Goal: Task Accomplishment & Management: Manage account settings

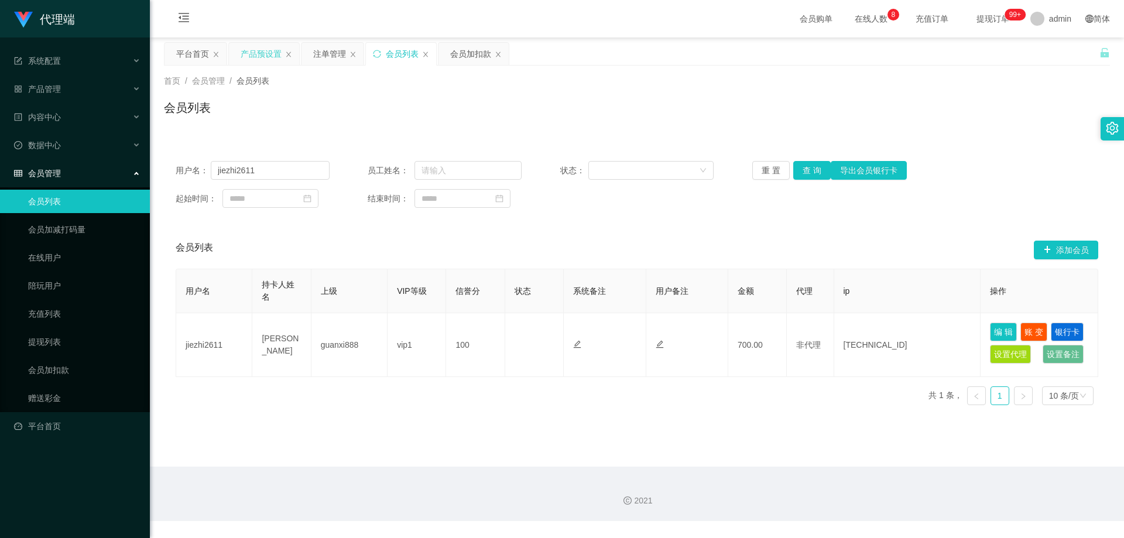
click at [256, 55] on div "产品预设置" at bounding box center [261, 54] width 41 height 22
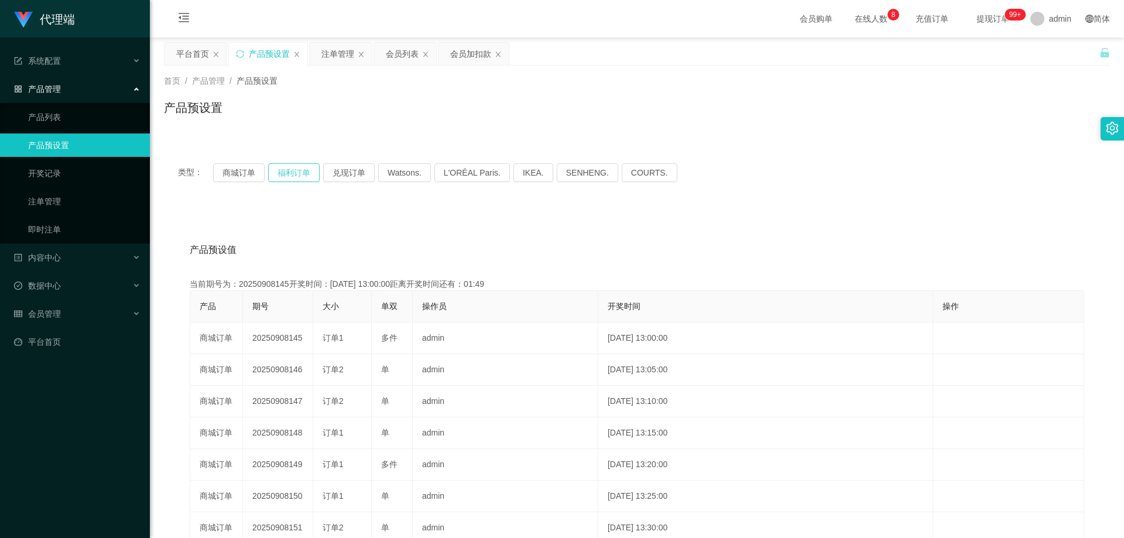
click at [292, 177] on button "福利订单" at bounding box center [294, 172] width 52 height 19
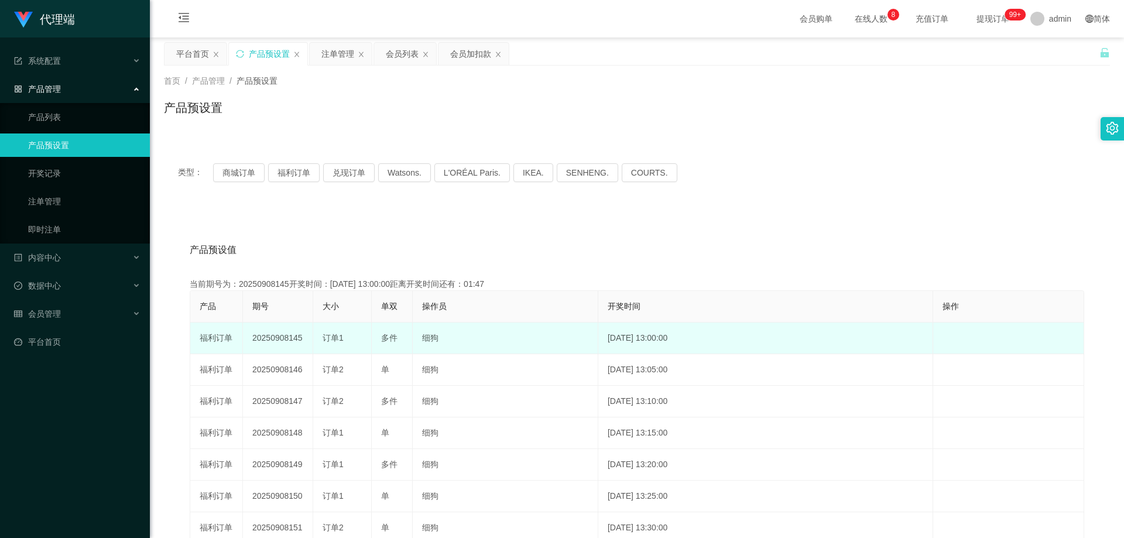
drag, startPoint x: 251, startPoint y: 336, endPoint x: 310, endPoint y: 337, distance: 59.2
click at [309, 340] on td "20250908145" at bounding box center [278, 339] width 70 height 32
copy td "20250908145"
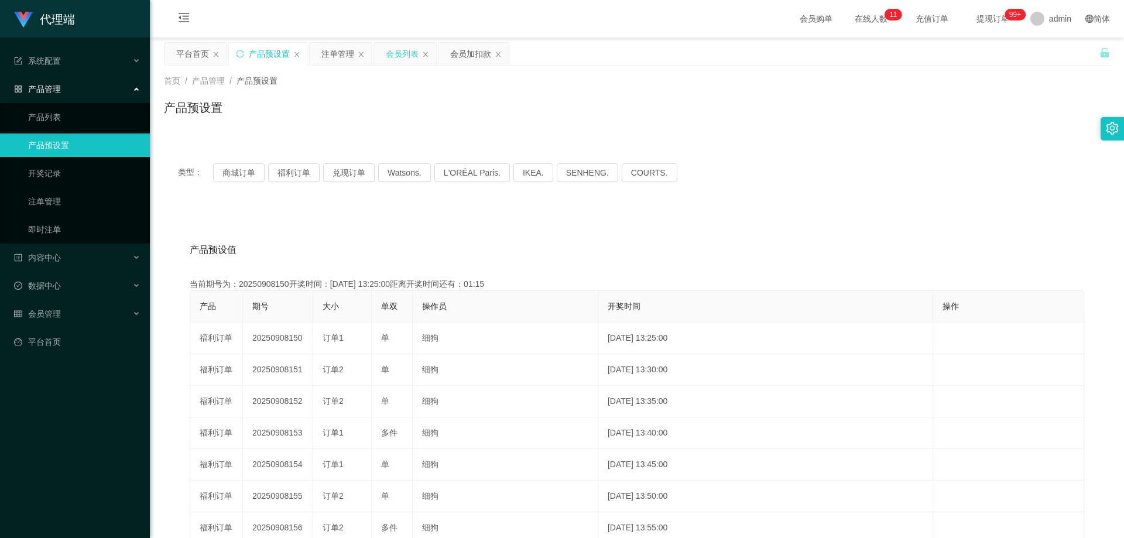
click at [396, 50] on div "会员列表" at bounding box center [402, 54] width 33 height 22
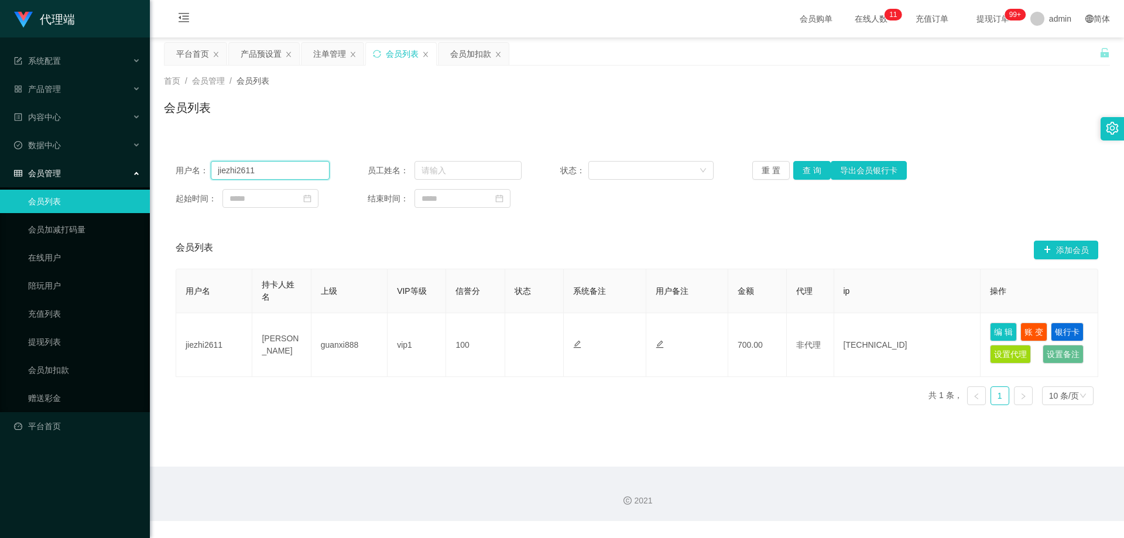
drag, startPoint x: 279, startPoint y: 173, endPoint x: 110, endPoint y: 165, distance: 168.9
click at [110, 165] on section "代理端 系统配置 系统配置列表 管理员列表 管理员分组 systemPays 产品管理 产品列表 产品预设置 开奖记录 注单管理 即时注单 内容中心 数据中心…" at bounding box center [562, 260] width 1124 height 521
paste input "Darren66"
type input "Darren66"
click at [797, 166] on button "查 询" at bounding box center [812, 170] width 37 height 19
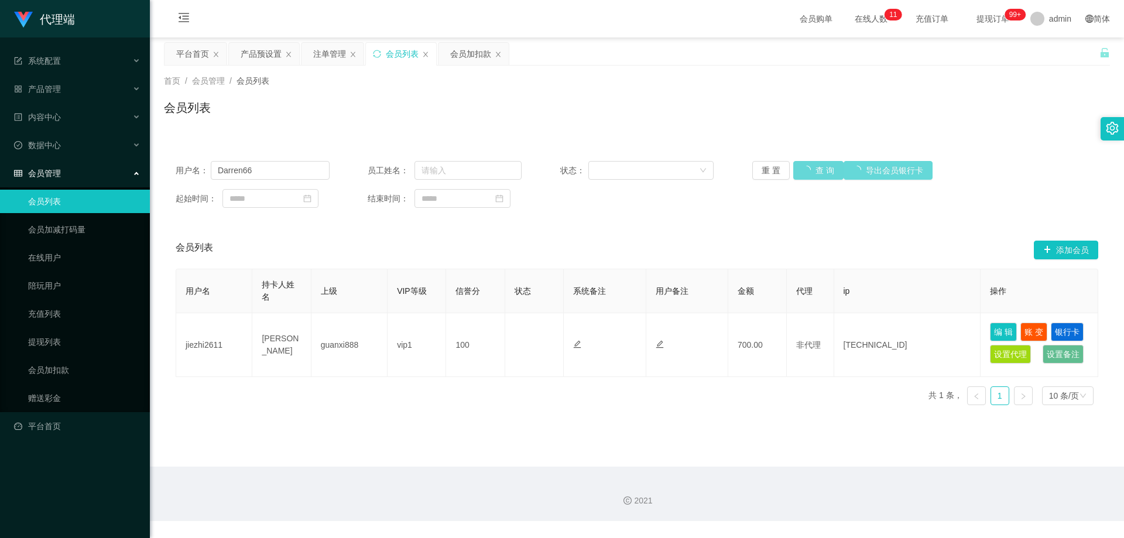
click at [816, 172] on div "重 置 查 询 导出会员银行卡" at bounding box center [830, 170] width 154 height 19
click at [322, 54] on div "注单管理" at bounding box center [329, 54] width 33 height 22
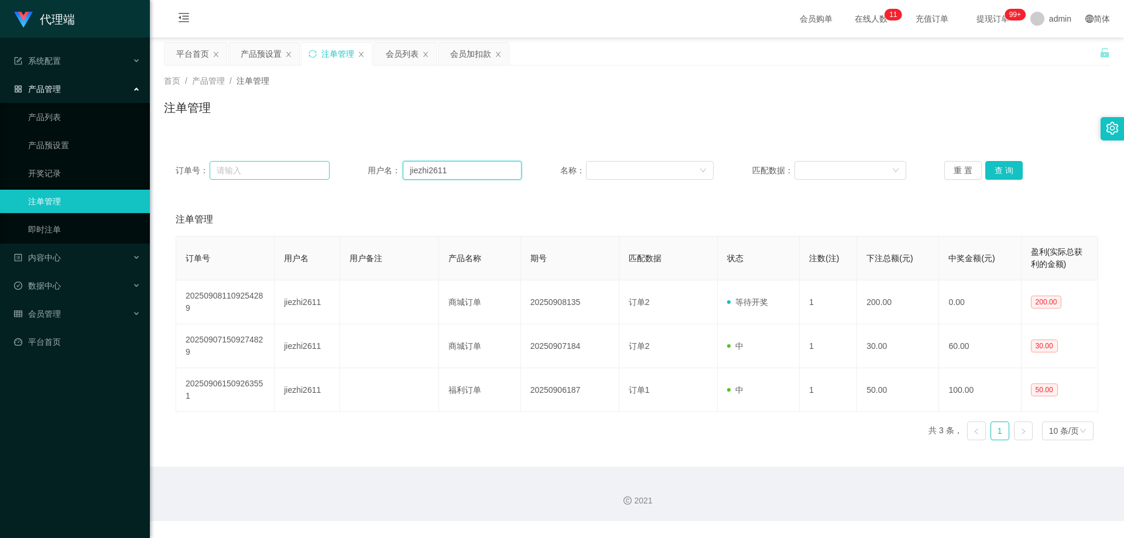
drag, startPoint x: 463, startPoint y: 168, endPoint x: 318, endPoint y: 162, distance: 144.8
click at [318, 162] on div "订单号： 用户名： jiezhi2611 名称： 匹配数据： 重 置 查 询" at bounding box center [637, 170] width 923 height 19
paste input "Darren66"
type input "Darren66"
click at [1008, 172] on button "查 询" at bounding box center [1004, 170] width 37 height 19
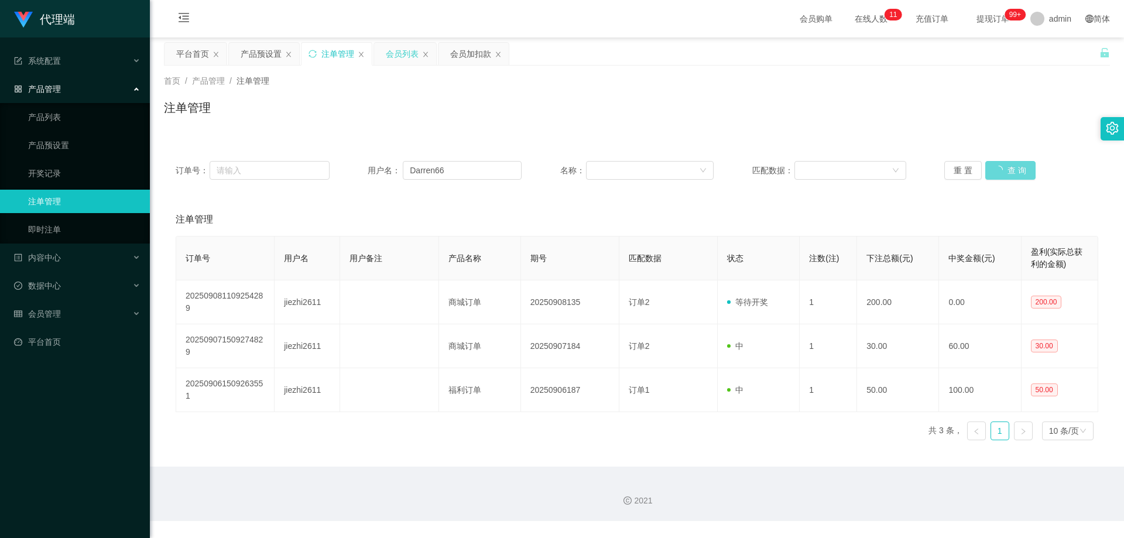
click at [410, 49] on div "会员列表" at bounding box center [402, 54] width 33 height 22
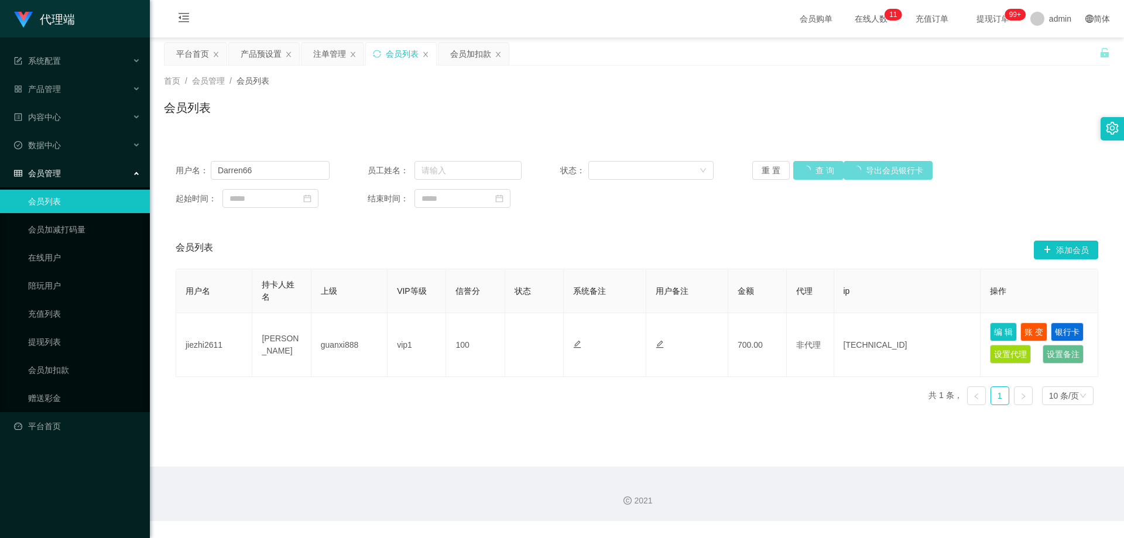
click at [813, 170] on div "重 置 查 询 导出会员银行卡" at bounding box center [830, 170] width 154 height 19
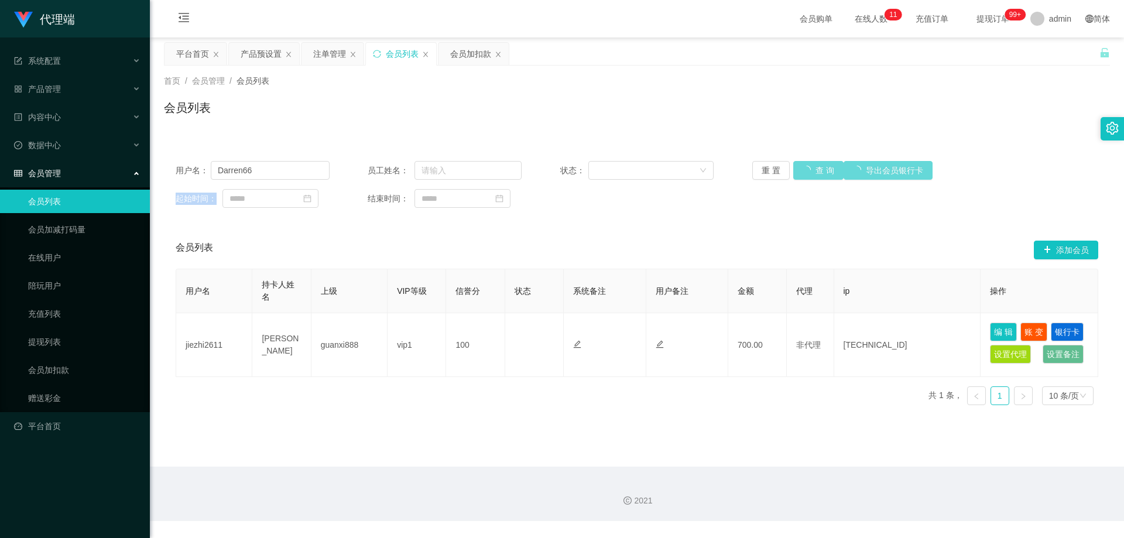
click at [813, 170] on div "重 置 查 询 导出会员银行卡" at bounding box center [830, 170] width 154 height 19
click at [644, 60] on div "平台首页 产品预设置 注单管理 会员列表 会员加扣款" at bounding box center [632, 62] width 936 height 40
click at [537, 122] on div "首页 / 会员管理 / 会员列表 / 会员列表" at bounding box center [637, 101] width 974 height 70
drag, startPoint x: 262, startPoint y: 169, endPoint x: 87, endPoint y: 157, distance: 175.5
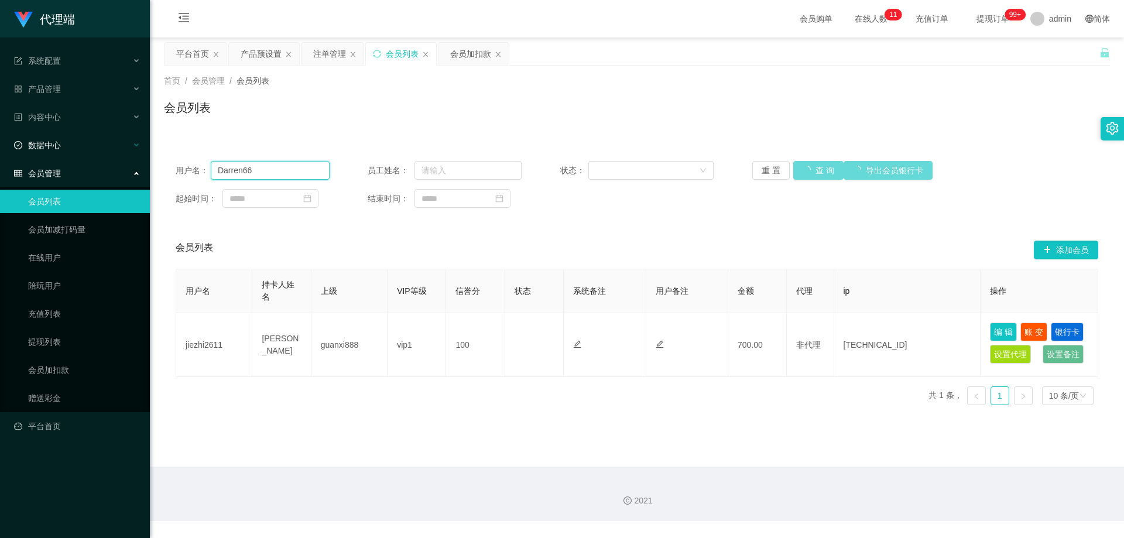
click at [87, 158] on section "代理端 系统配置 系统配置列表 管理员列表 管理员分组 systemPays 产品管理 产品列表 产品预设置 开奖记录 注单管理 即时注单 内容中心 数据中心…" at bounding box center [562, 260] width 1124 height 521
click at [820, 170] on div "重 置 查 询 导出会员银行卡" at bounding box center [830, 170] width 154 height 19
click at [511, 91] on div "首页 / 会员管理 / 会员列表 / 会员列表" at bounding box center [637, 100] width 946 height 51
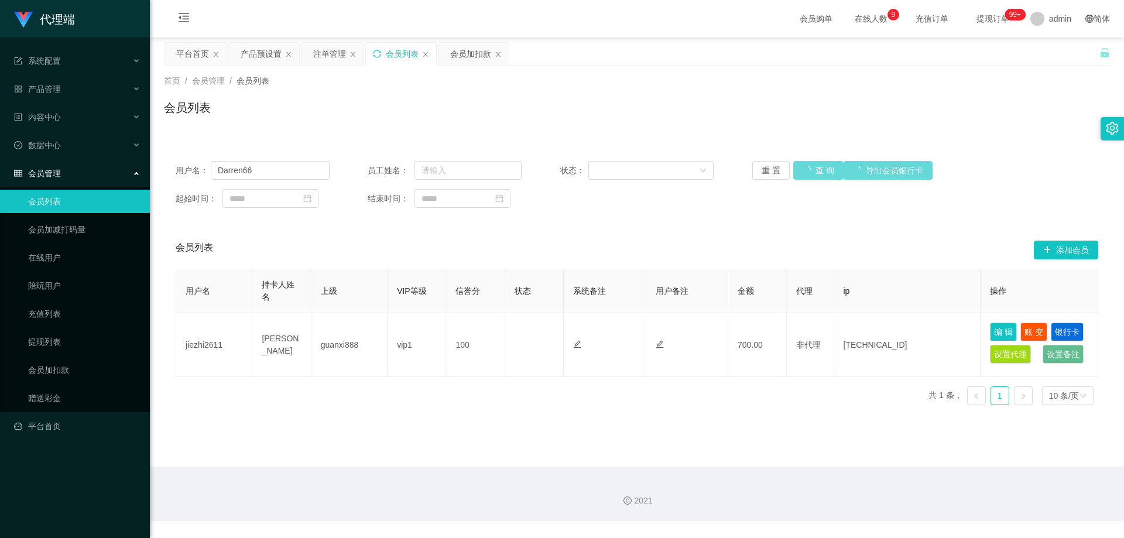
click at [377, 55] on icon "图标: sync" at bounding box center [377, 54] width 8 height 8
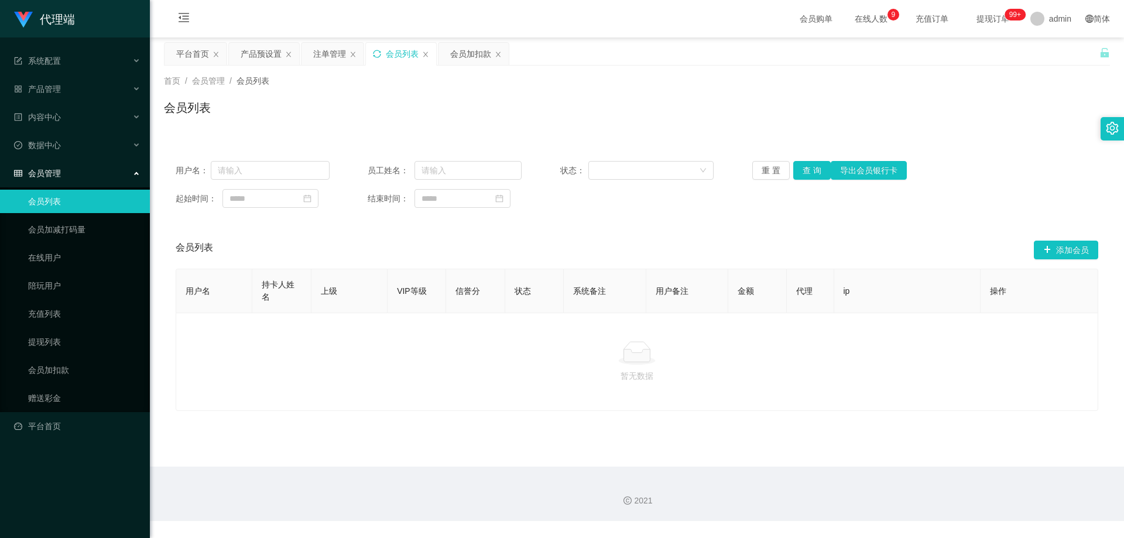
click at [377, 55] on icon "图标: sync" at bounding box center [377, 54] width 8 height 8
click at [278, 171] on input "text" at bounding box center [270, 170] width 119 height 19
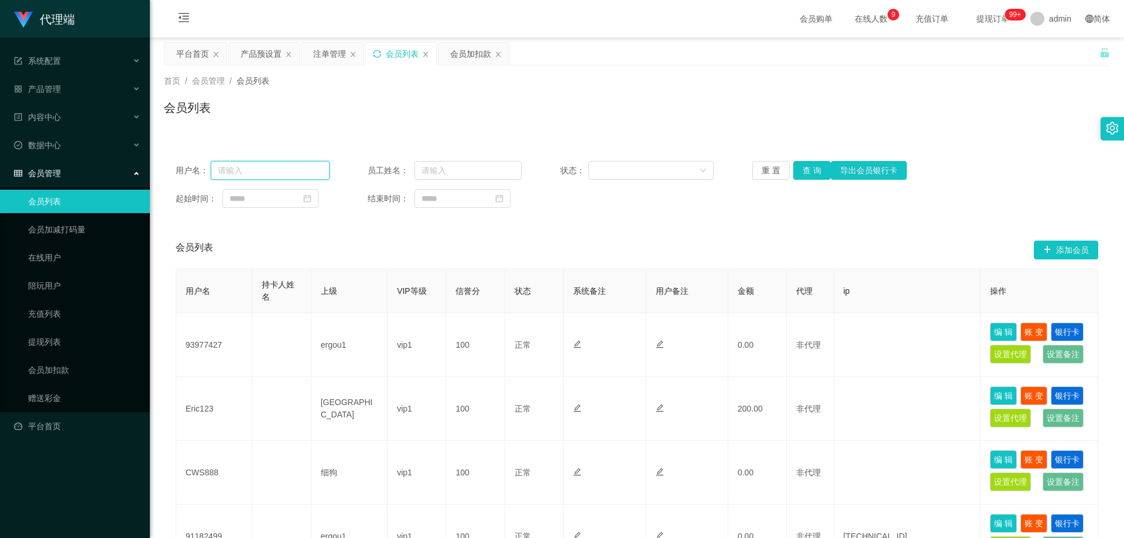
drag, startPoint x: 237, startPoint y: 164, endPoint x: 227, endPoint y: 144, distance: 22.3
click at [238, 164] on input "text" at bounding box center [270, 170] width 119 height 19
paste input "Darren66"
type input "Darren66"
click at [811, 167] on button "查 询" at bounding box center [812, 170] width 37 height 19
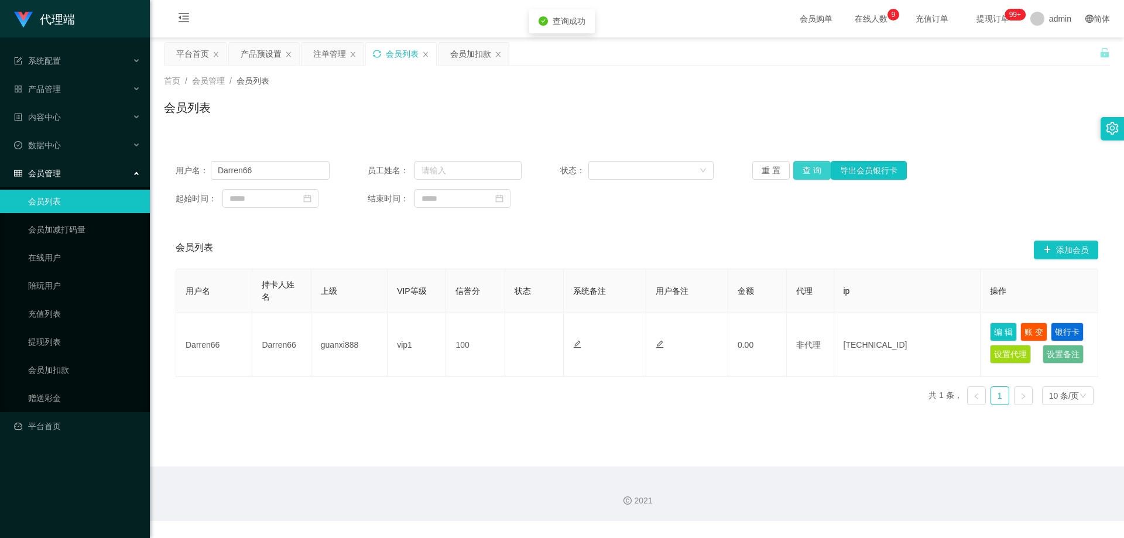
click at [811, 170] on button "查 询" at bounding box center [812, 170] width 37 height 19
click at [812, 172] on button "查 询" at bounding box center [812, 170] width 37 height 19
click at [812, 172] on div "重 置 查 询 导出会员银行卡" at bounding box center [830, 170] width 154 height 19
click at [805, 172] on button "查 询" at bounding box center [812, 170] width 37 height 19
click at [480, 52] on div "会员加扣款" at bounding box center [470, 54] width 41 height 22
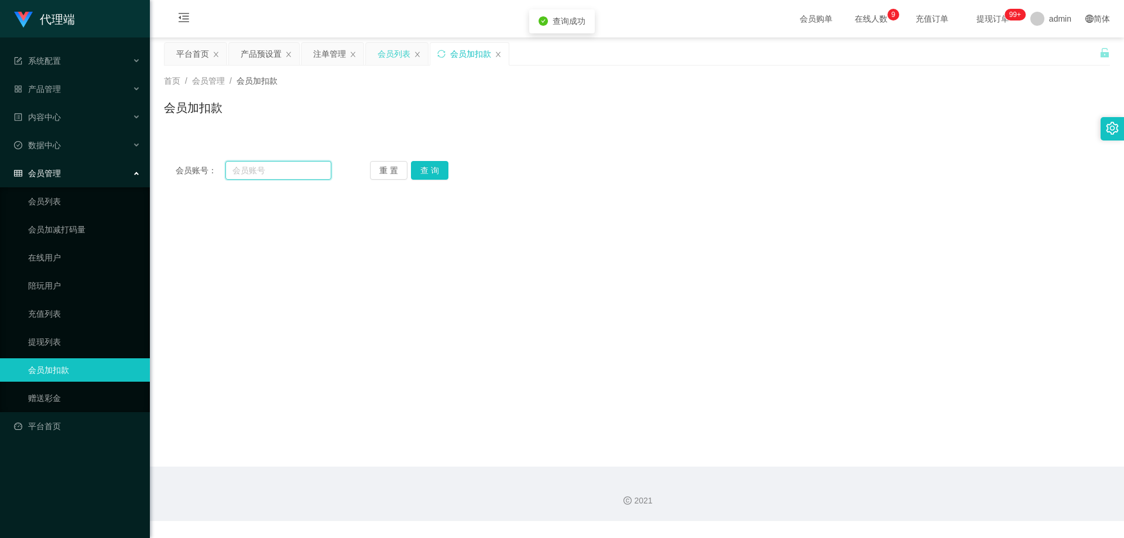
drag, startPoint x: 281, startPoint y: 167, endPoint x: 305, endPoint y: 166, distance: 24.0
click at [280, 167] on input "text" at bounding box center [278, 170] width 106 height 19
paste input "Darren66"
type input "Darren66"
click at [427, 169] on button "查 询" at bounding box center [429, 170] width 37 height 19
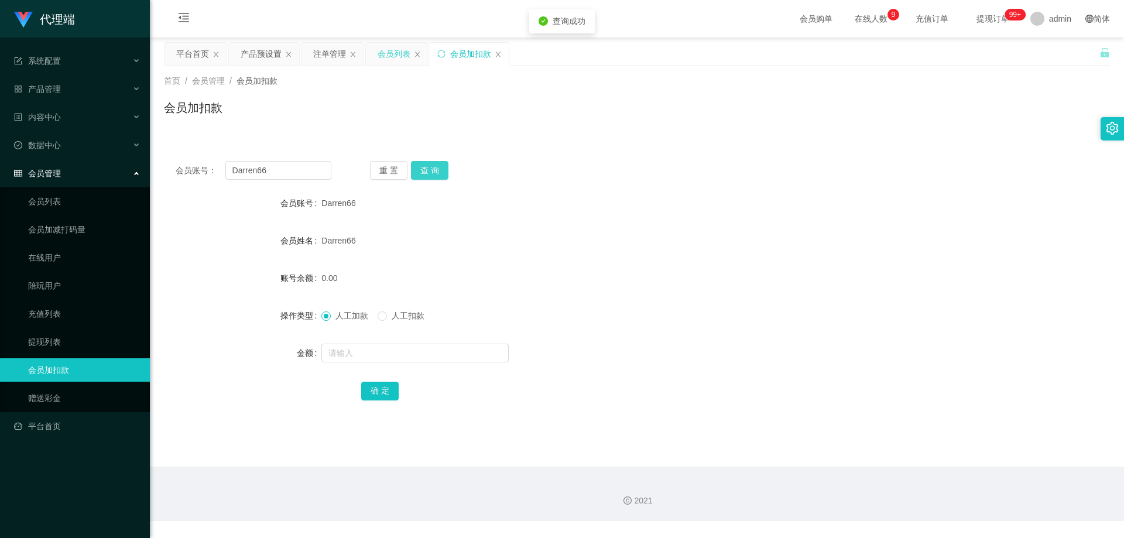
click at [432, 171] on button "查 询" at bounding box center [429, 170] width 37 height 19
click at [432, 171] on div "重 置 查 询" at bounding box center [448, 170] width 156 height 19
click at [481, 132] on div "首页 / 会员管理 / 会员加扣款 / 会员加扣款" at bounding box center [637, 101] width 974 height 70
click at [353, 358] on input "text" at bounding box center [415, 353] width 187 height 19
type input "500"
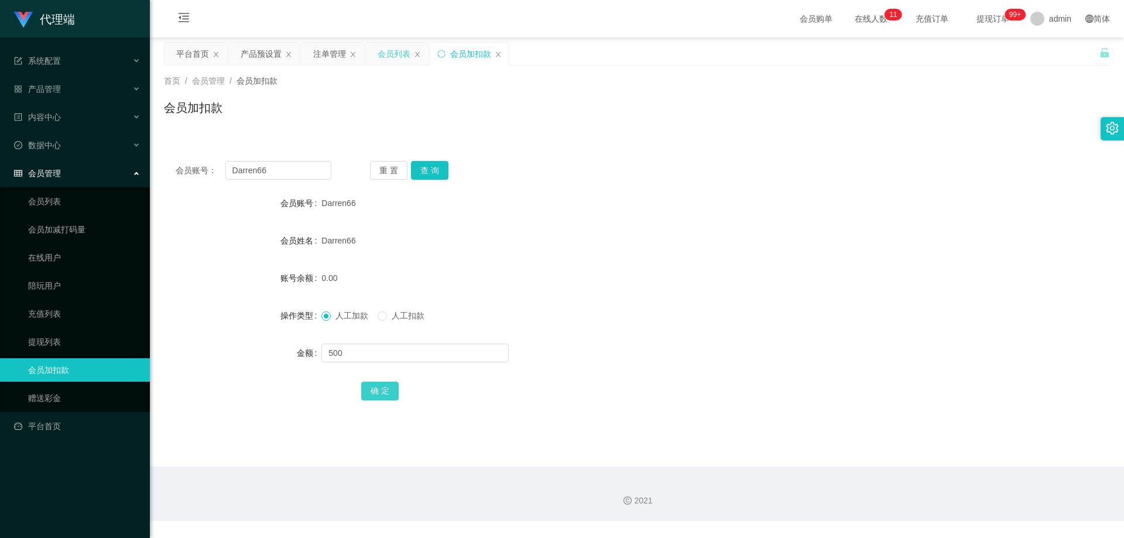
click at [380, 393] on button "确 定" at bounding box center [379, 391] width 37 height 19
click at [439, 177] on button "查 询" at bounding box center [429, 170] width 37 height 19
click at [432, 170] on button "查 询" at bounding box center [429, 170] width 37 height 19
click at [432, 170] on div "重 置 查 询" at bounding box center [448, 170] width 156 height 19
click at [432, 170] on button "查 询" at bounding box center [429, 170] width 37 height 19
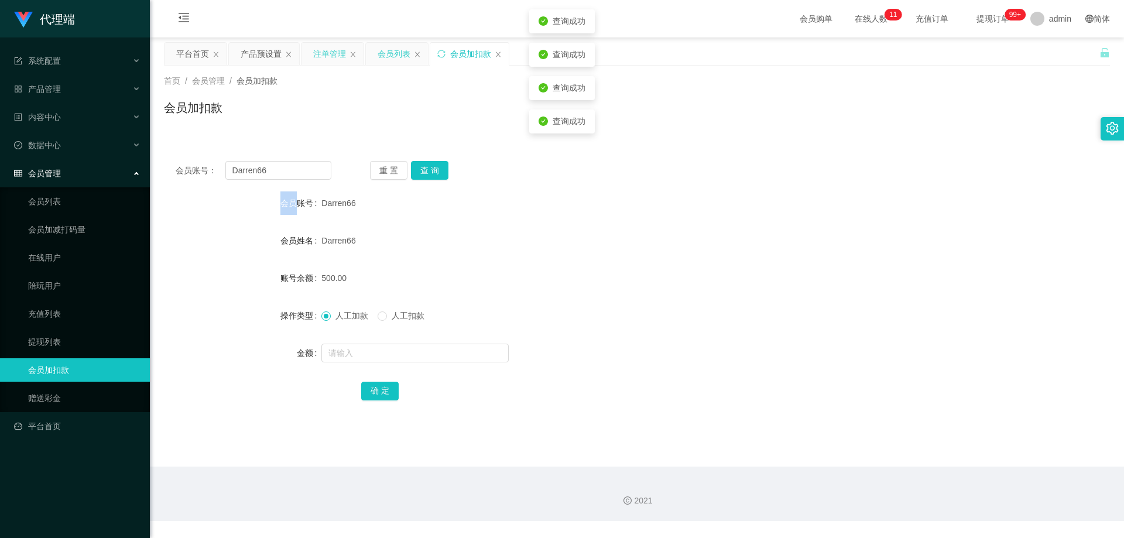
drag, startPoint x: 323, startPoint y: 53, endPoint x: 337, endPoint y: 60, distance: 15.7
click at [324, 53] on div "注单管理" at bounding box center [329, 54] width 33 height 22
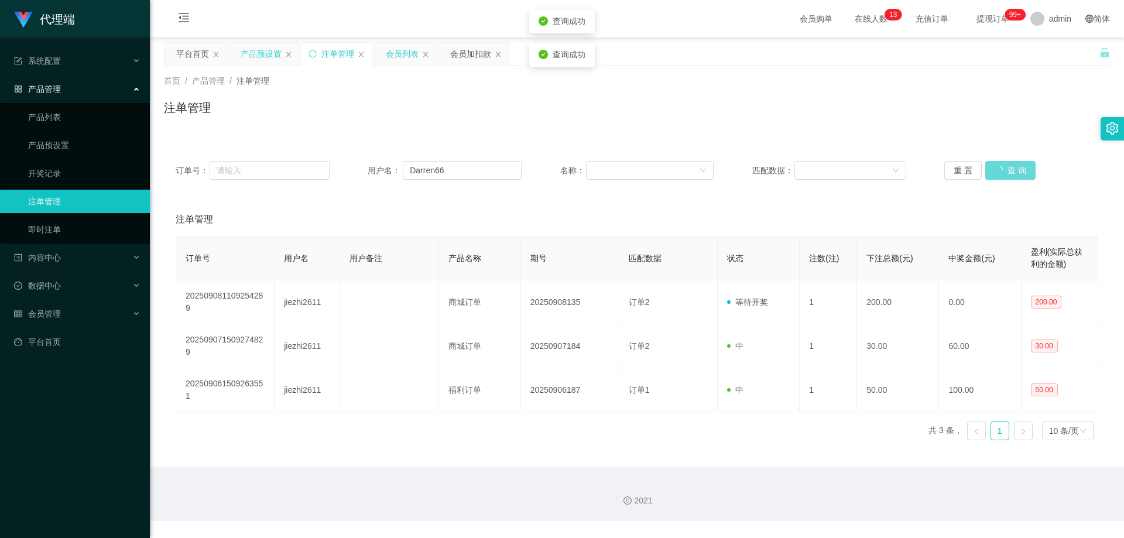
click at [251, 45] on div "产品预设置" at bounding box center [261, 54] width 41 height 22
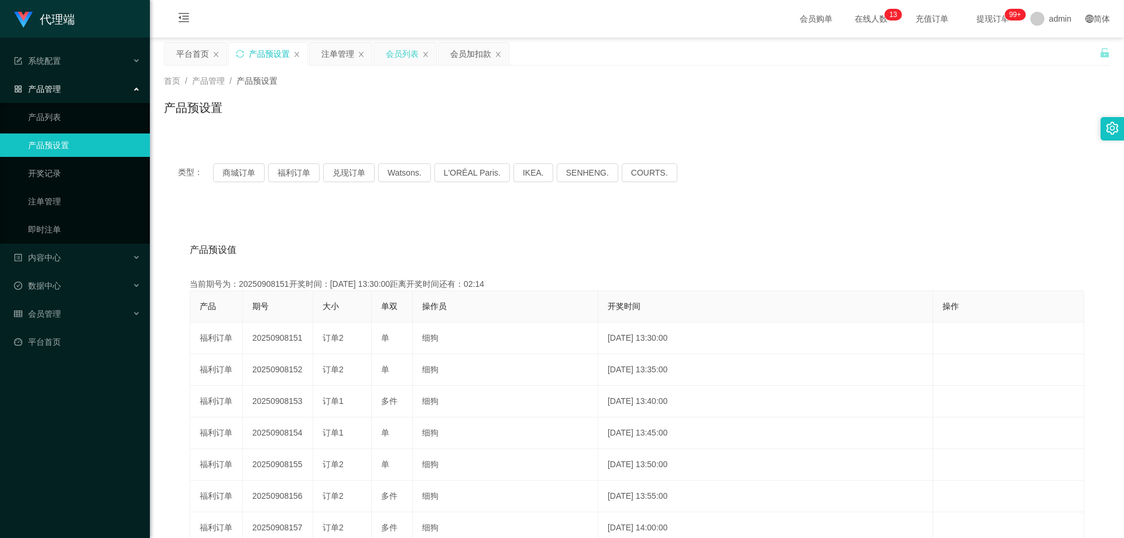
click at [401, 46] on div "会员列表" at bounding box center [402, 54] width 33 height 22
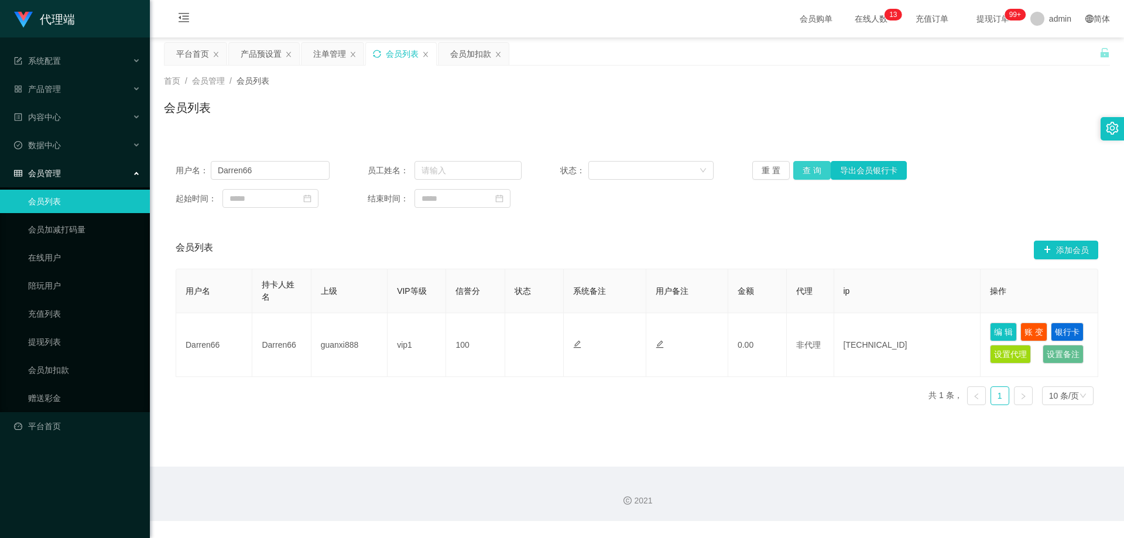
click at [806, 167] on button "查 询" at bounding box center [812, 170] width 37 height 19
click at [806, 167] on div "重 置 查 询 导出会员银行卡" at bounding box center [830, 170] width 154 height 19
click at [806, 167] on button "查 询" at bounding box center [812, 170] width 37 height 19
click at [806, 167] on div "重 置 查 询 导出会员银行卡" at bounding box center [830, 170] width 154 height 19
click at [806, 167] on button "查 询" at bounding box center [812, 170] width 37 height 19
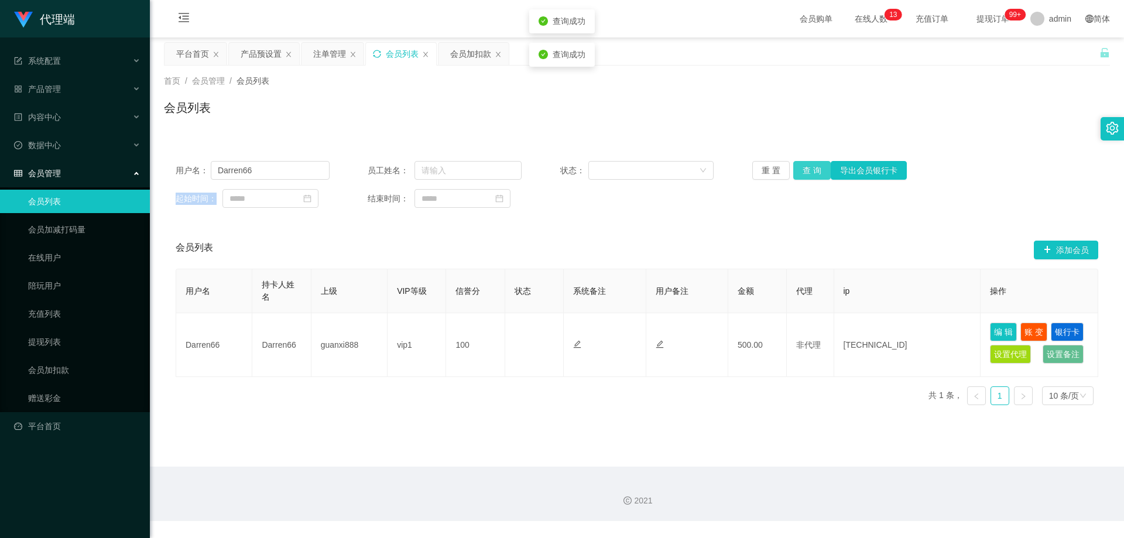
click at [806, 167] on div "重 置 查 询 导出会员银行卡" at bounding box center [830, 170] width 154 height 19
click at [806, 167] on button "查 询" at bounding box center [812, 170] width 37 height 19
click at [811, 176] on button "查 询" at bounding box center [812, 170] width 37 height 19
click at [324, 50] on div "注单管理" at bounding box center [329, 54] width 33 height 22
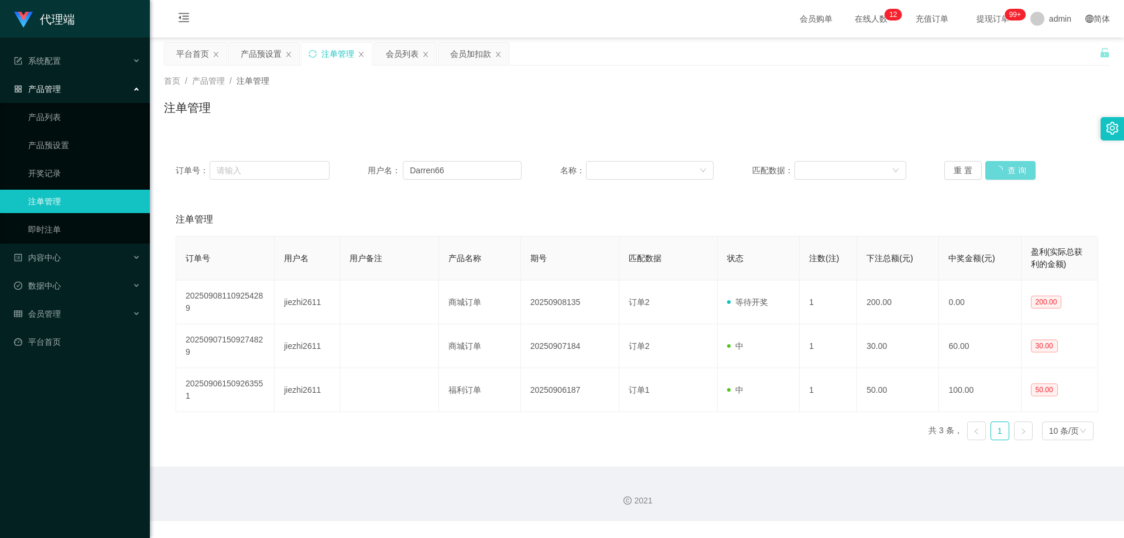
click at [1013, 172] on div "重 置 查 询" at bounding box center [1022, 170] width 154 height 19
drag, startPoint x: 404, startPoint y: 170, endPoint x: 377, endPoint y: 167, distance: 26.5
click at [377, 168] on div "用户名： Darren66" at bounding box center [445, 170] width 154 height 19
click at [974, 173] on button "重 置" at bounding box center [963, 170] width 37 height 19
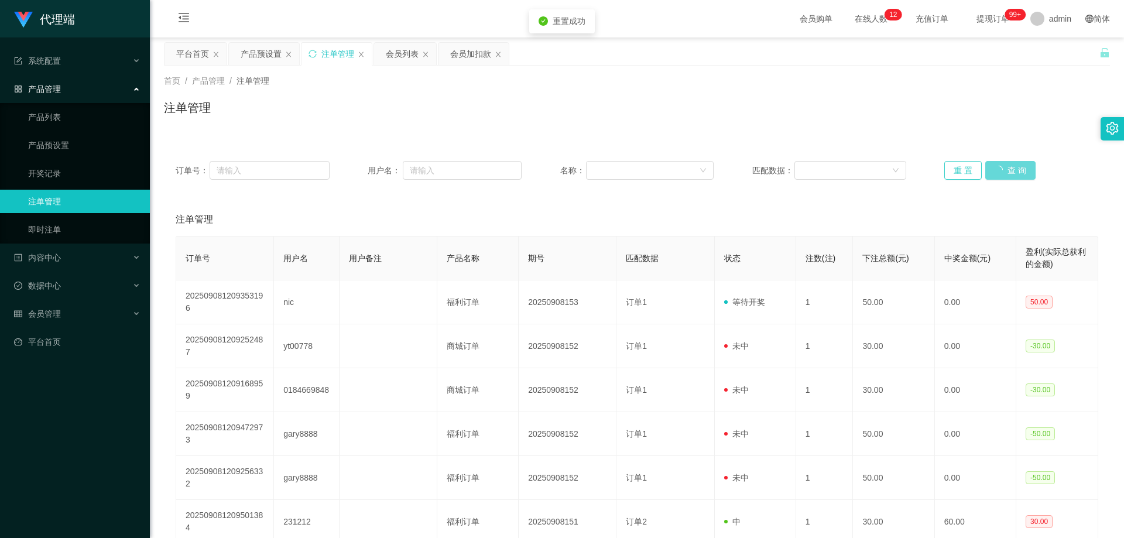
click at [965, 173] on button "重 置" at bounding box center [963, 170] width 37 height 19
click at [1016, 173] on div "重 置 查 询" at bounding box center [1022, 170] width 154 height 19
click at [1016, 174] on div "重 置 查 询" at bounding box center [1022, 170] width 154 height 19
click at [424, 167] on input "text" at bounding box center [462, 170] width 119 height 19
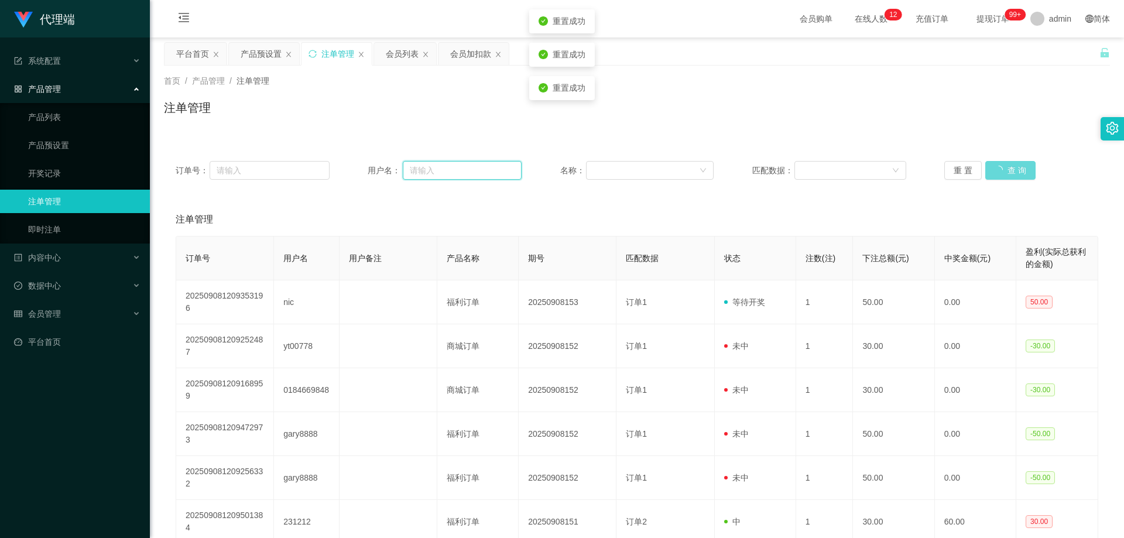
paste input "Darren66"
type input "Darren66"
click at [1004, 174] on div "重 置 查 询" at bounding box center [1022, 170] width 154 height 19
click at [1004, 173] on div "重 置 查 询" at bounding box center [1022, 170] width 154 height 19
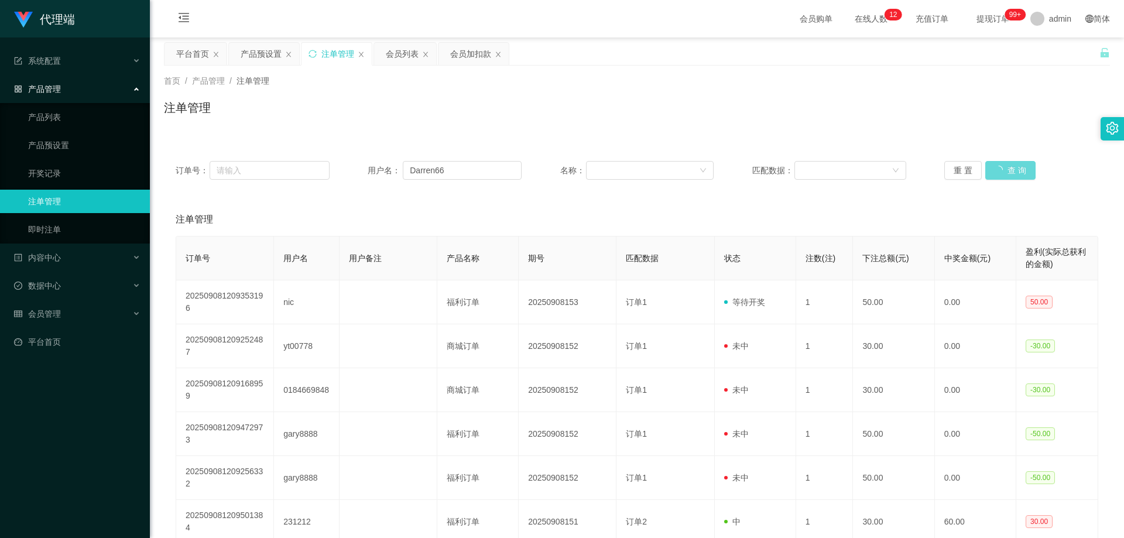
click at [955, 155] on div "订单号： 用户名： Darren66 名称： 匹配数据： 重 置 查 询" at bounding box center [637, 170] width 946 height 42
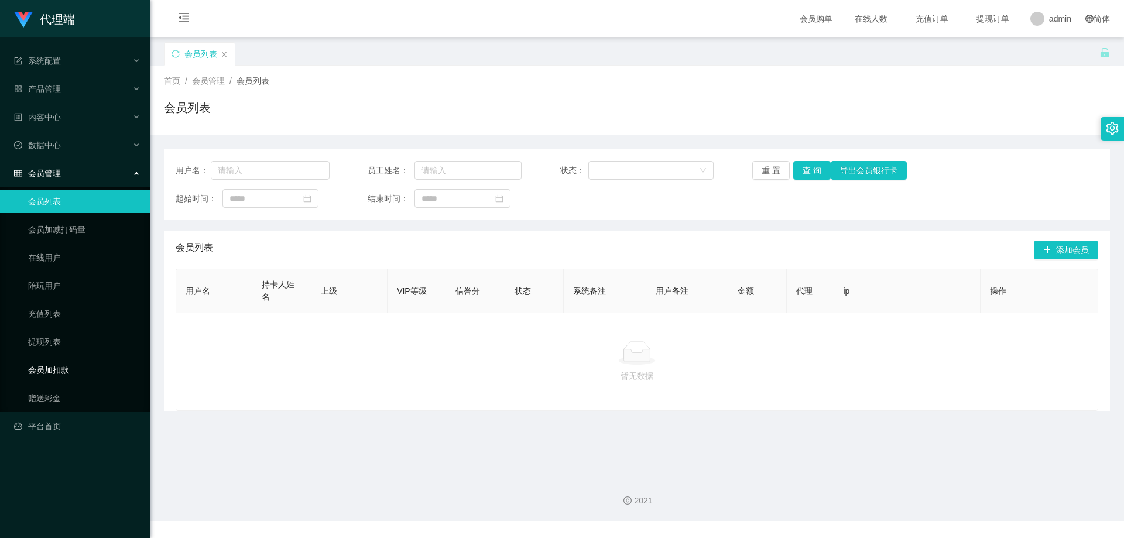
click at [56, 368] on link "会员加扣款" at bounding box center [84, 369] width 112 height 23
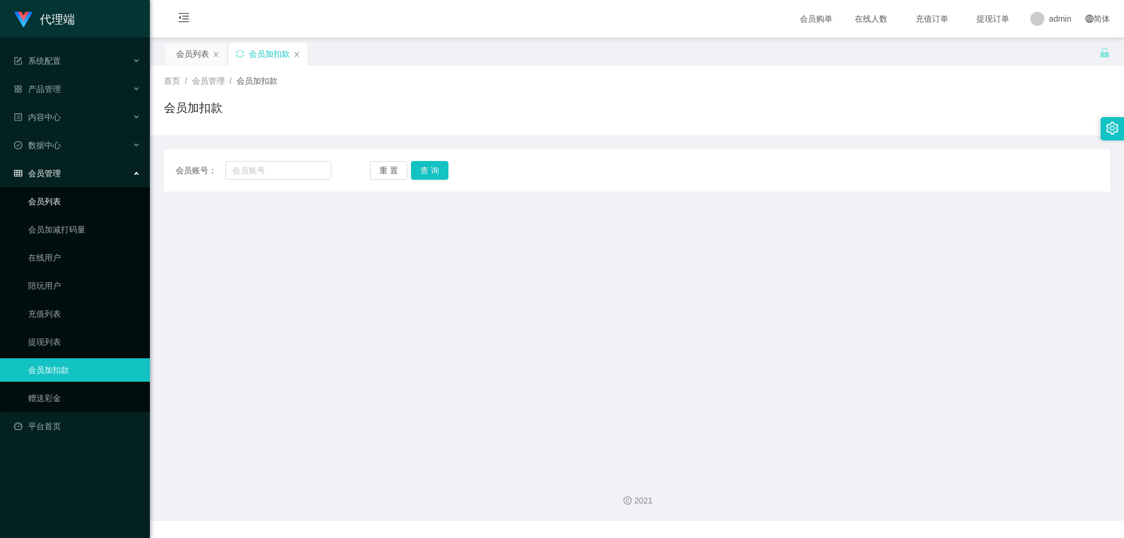
click at [57, 192] on link "会员列表" at bounding box center [84, 201] width 112 height 23
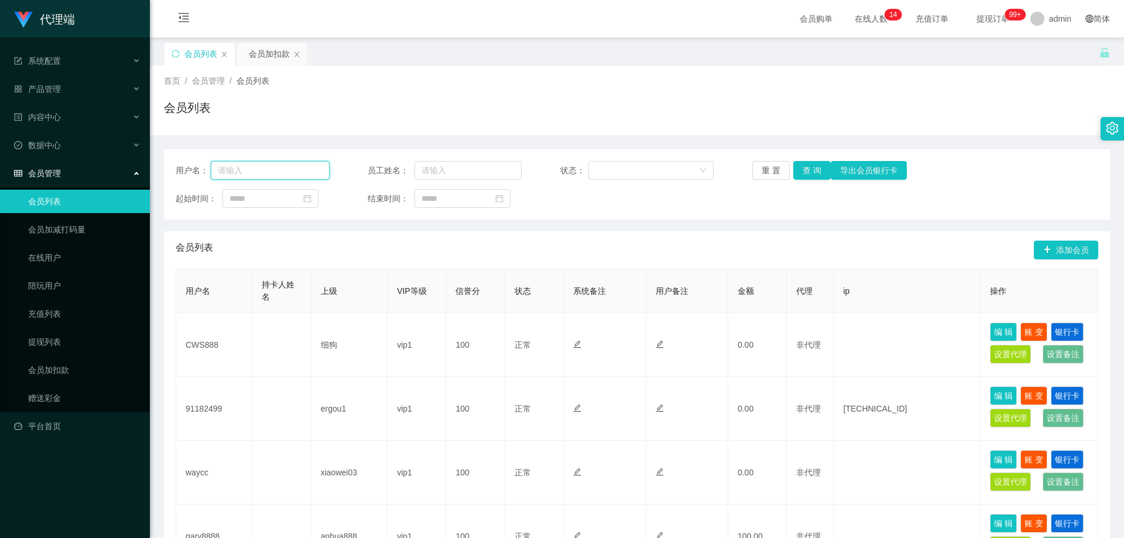
click at [300, 167] on input "text" at bounding box center [270, 170] width 119 height 19
paste input "https://ag.choujpt88.com/#/list/memberAll"
type input "https://ag.choujpt88.com/#/list/memberAll"
drag, startPoint x: 321, startPoint y: 169, endPoint x: 190, endPoint y: 163, distance: 130.7
click at [190, 163] on div "用户名： https://ag.choujpt88.com/#/list/memberAll" at bounding box center [253, 170] width 154 height 19
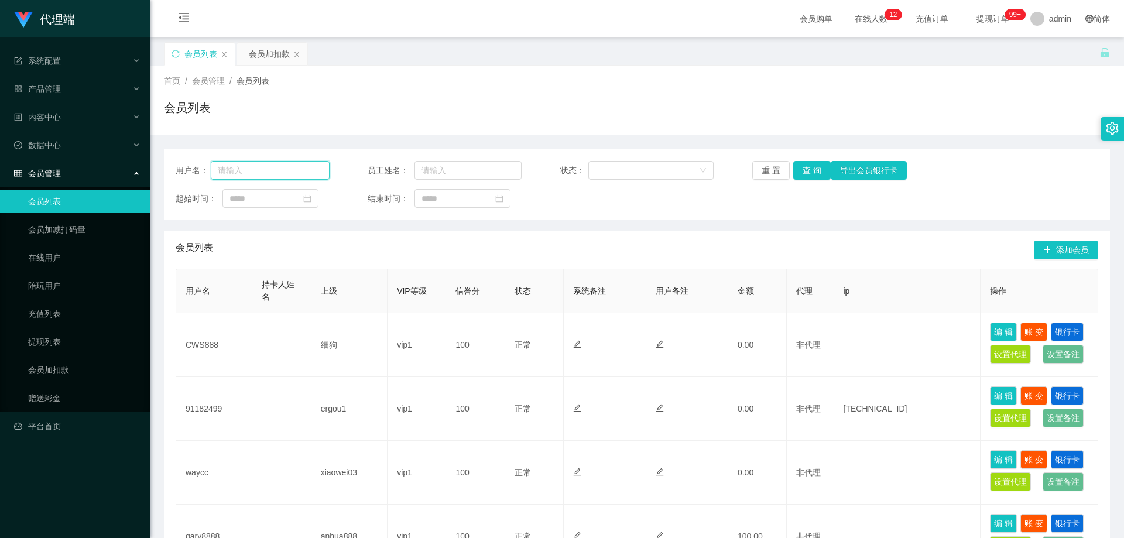
click at [255, 172] on input "text" at bounding box center [270, 170] width 119 height 19
paste input "Darren66"
type input "Darren66"
click at [819, 170] on button "查 询" at bounding box center [812, 170] width 37 height 19
click at [811, 170] on div "重 置 查 询 导出会员银行卡" at bounding box center [830, 170] width 154 height 19
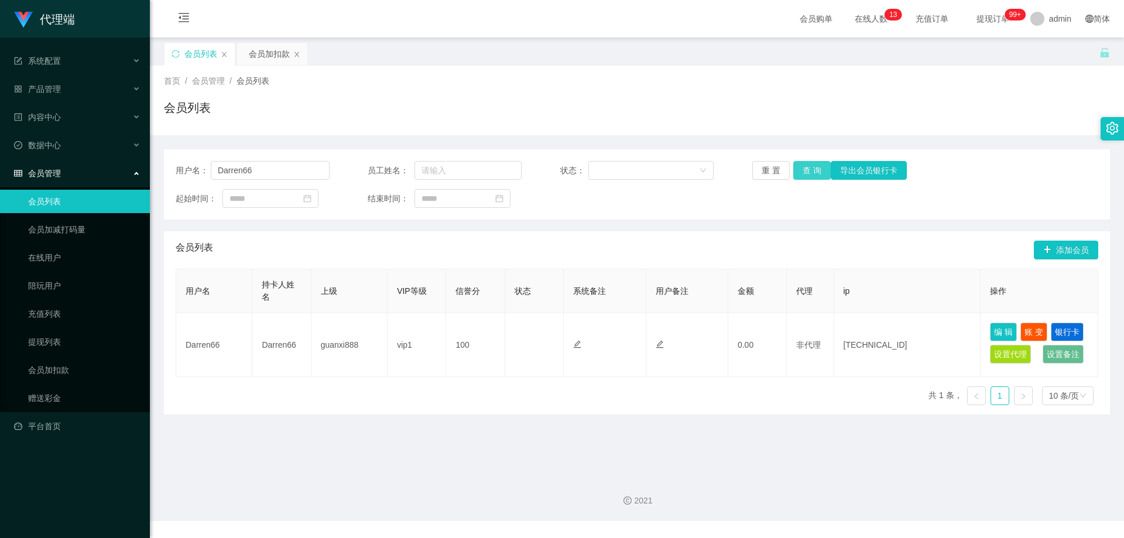
click at [806, 166] on button "查 询" at bounding box center [812, 170] width 37 height 19
click at [806, 166] on div "重 置 查 询 导出会员银行卡" at bounding box center [830, 170] width 154 height 19
click at [265, 53] on div "会员加扣款" at bounding box center [269, 54] width 41 height 22
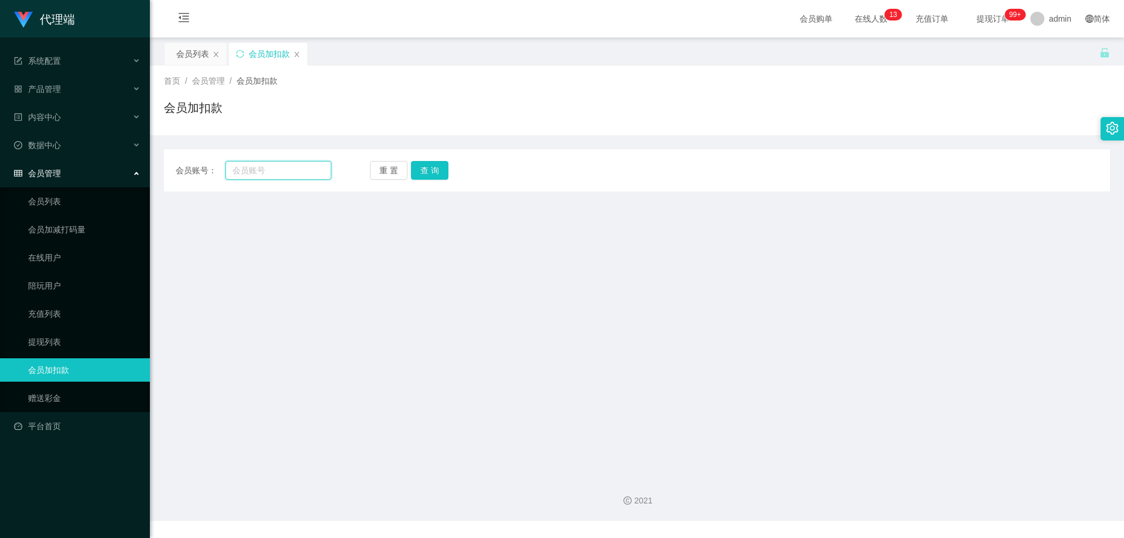
click at [279, 166] on input "text" at bounding box center [278, 170] width 106 height 19
paste input "Darren66"
type input "Darren66"
click at [435, 171] on button "查 询" at bounding box center [429, 170] width 37 height 19
click at [435, 171] on div "重 置 查 询" at bounding box center [448, 170] width 156 height 19
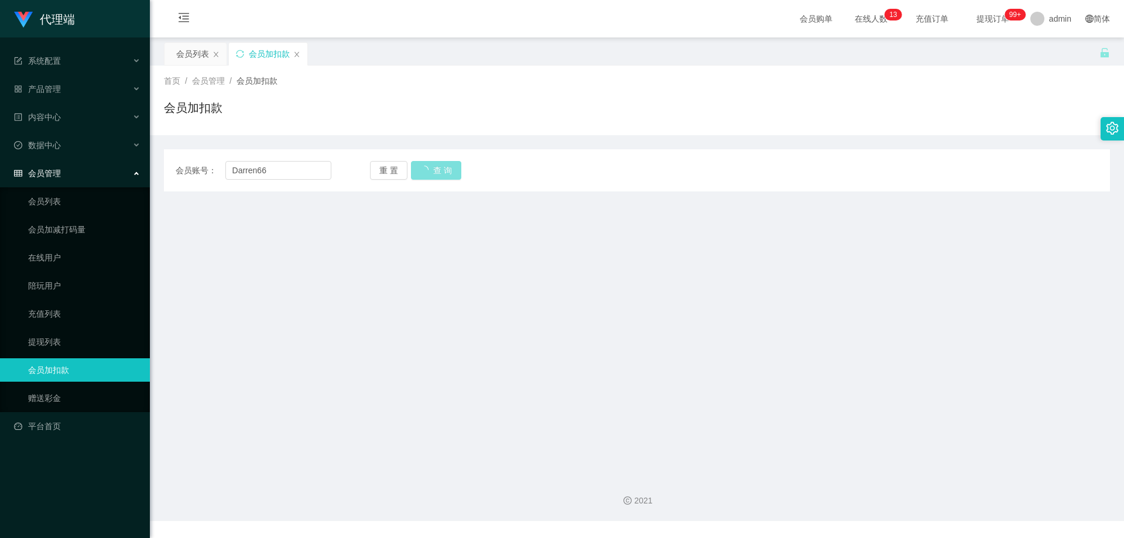
click at [435, 171] on div "重 置 查 询" at bounding box center [448, 170] width 156 height 19
click at [55, 90] on span "产品管理" at bounding box center [37, 88] width 47 height 9
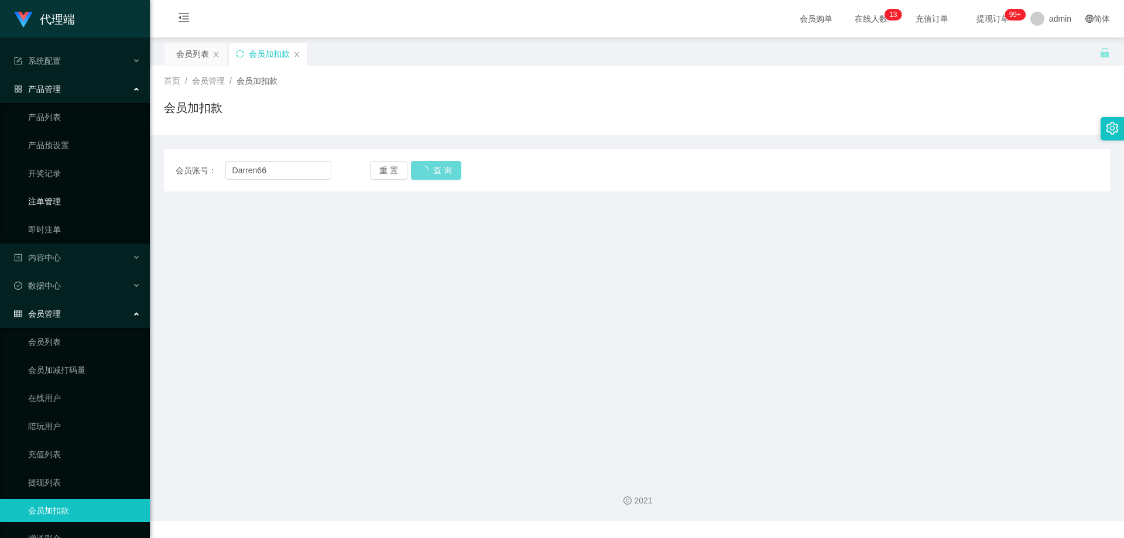
click at [52, 197] on link "注单管理" at bounding box center [84, 201] width 112 height 23
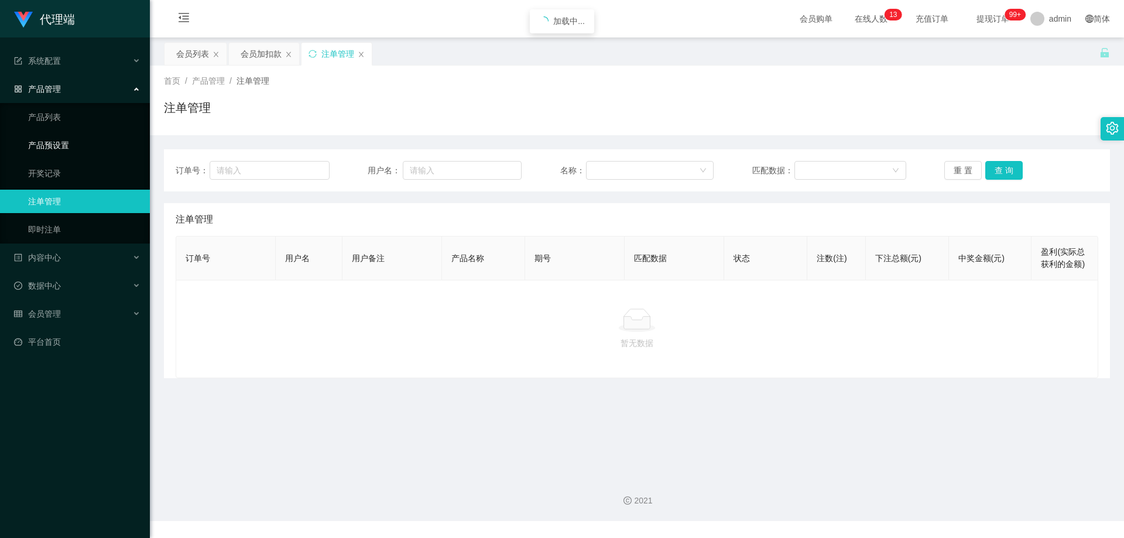
click at [60, 147] on link "产品预设置" at bounding box center [84, 145] width 112 height 23
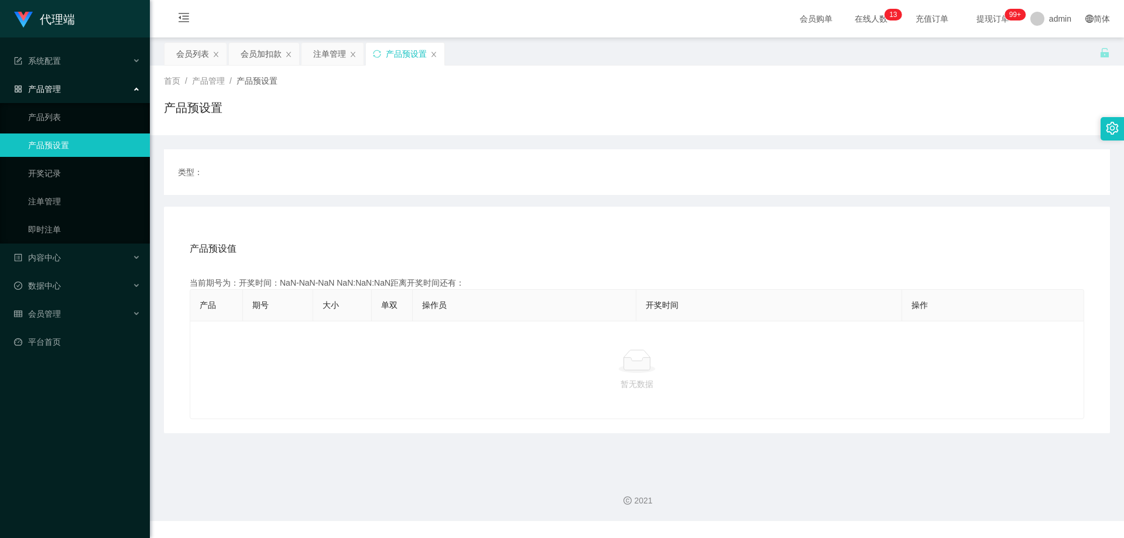
click at [395, 56] on div "产品预设置" at bounding box center [406, 54] width 41 height 22
click at [377, 55] on icon "图标: sync" at bounding box center [377, 54] width 8 height 8
click at [374, 54] on icon "图标: sync" at bounding box center [377, 54] width 8 height 8
click at [381, 57] on div "产品预设置" at bounding box center [405, 54] width 78 height 22
click at [375, 54] on icon "图标: sync" at bounding box center [377, 54] width 8 height 8
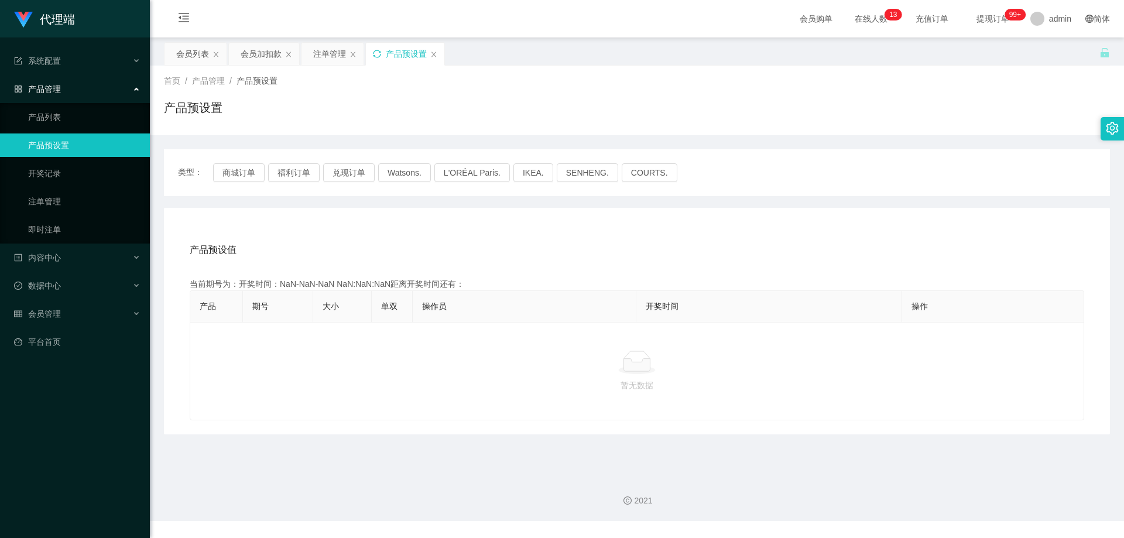
click at [377, 52] on icon "图标: sync" at bounding box center [377, 54] width 8 height 8
click at [377, 53] on icon "图标: sync" at bounding box center [377, 54] width 8 height 8
click at [381, 51] on div "产品预设置" at bounding box center [405, 54] width 78 height 22
click at [379, 54] on icon "图标: sync" at bounding box center [377, 54] width 8 height 8
click at [377, 54] on icon "图标: sync" at bounding box center [377, 54] width 8 height 8
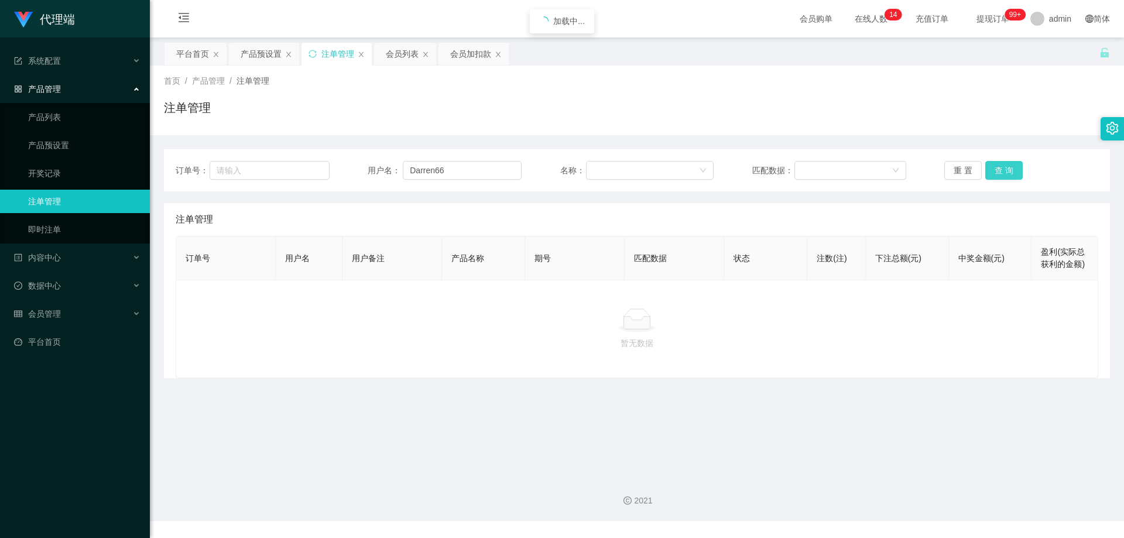
type input "Darren66"
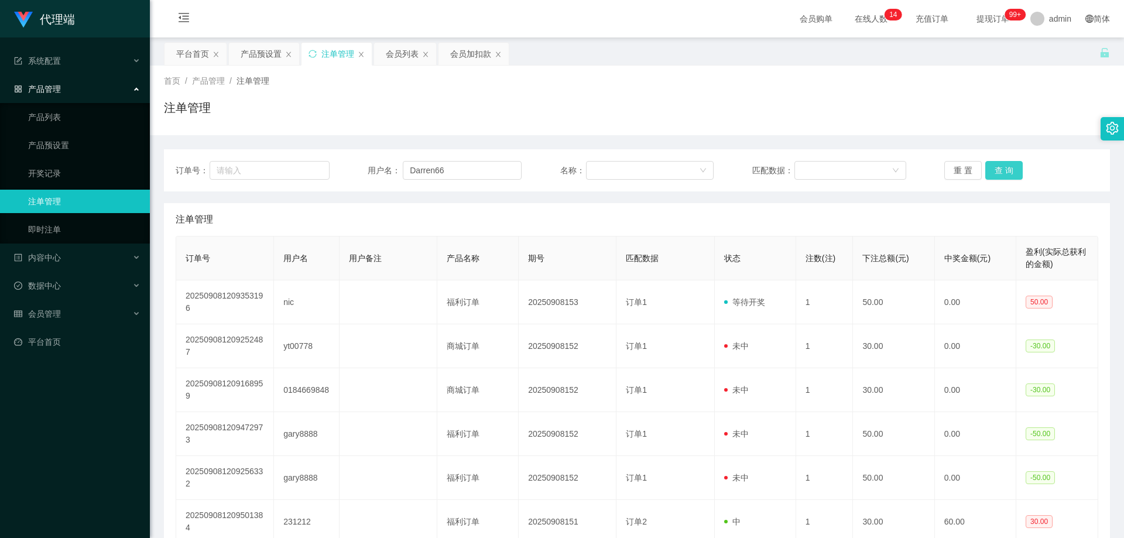
click at [1000, 174] on button "查 询" at bounding box center [1004, 170] width 37 height 19
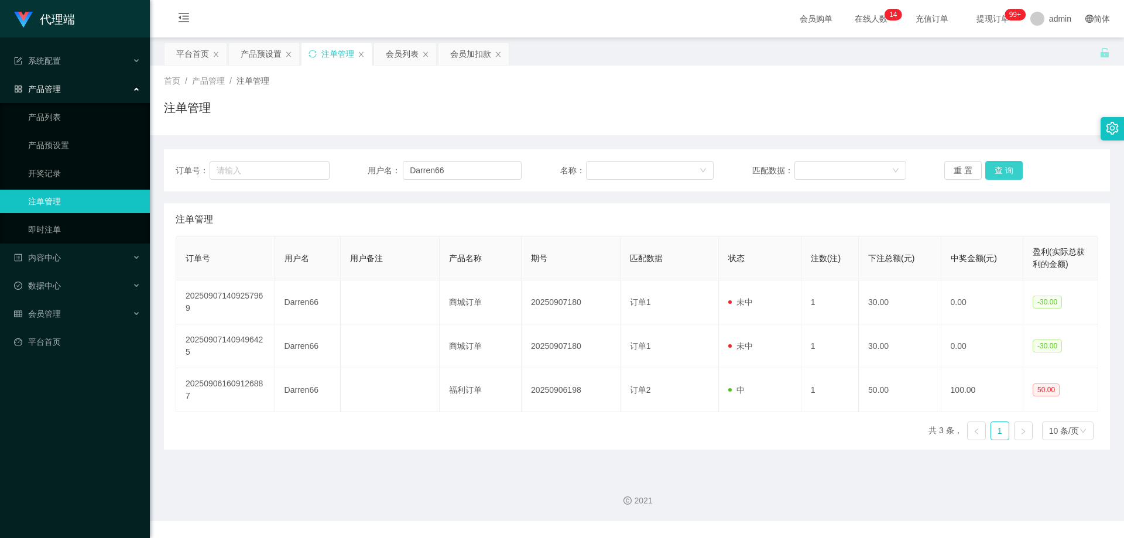
click at [1002, 170] on button "查 询" at bounding box center [1004, 170] width 37 height 19
click at [1008, 173] on button "查 询" at bounding box center [1004, 170] width 37 height 19
click at [254, 55] on div "产品预设置" at bounding box center [261, 54] width 41 height 22
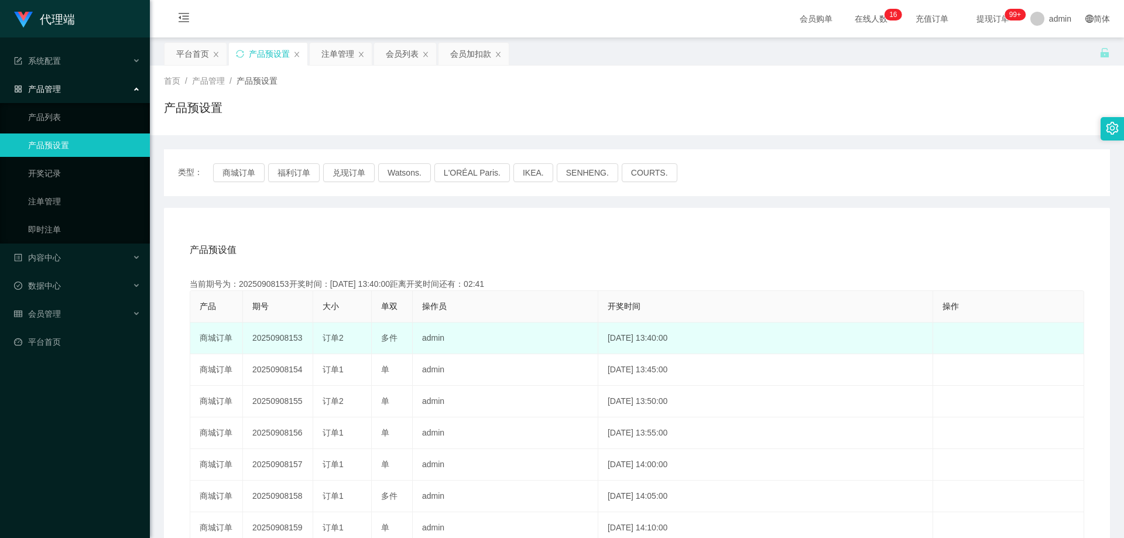
click at [277, 338] on td "20250908153" at bounding box center [278, 339] width 70 height 32
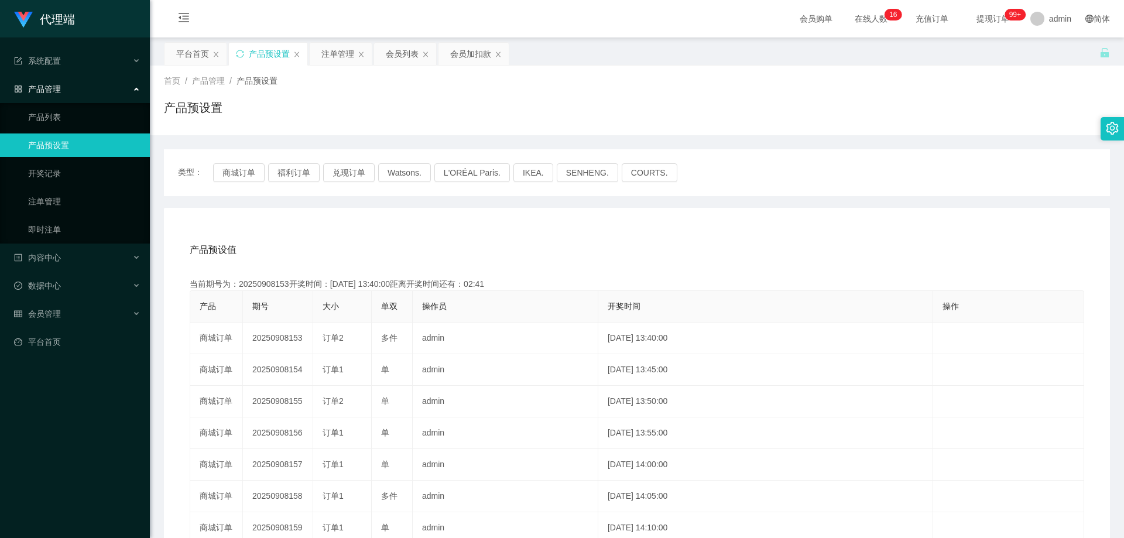
copy td "20250908153"
click at [337, 56] on div "注单管理" at bounding box center [338, 54] width 33 height 22
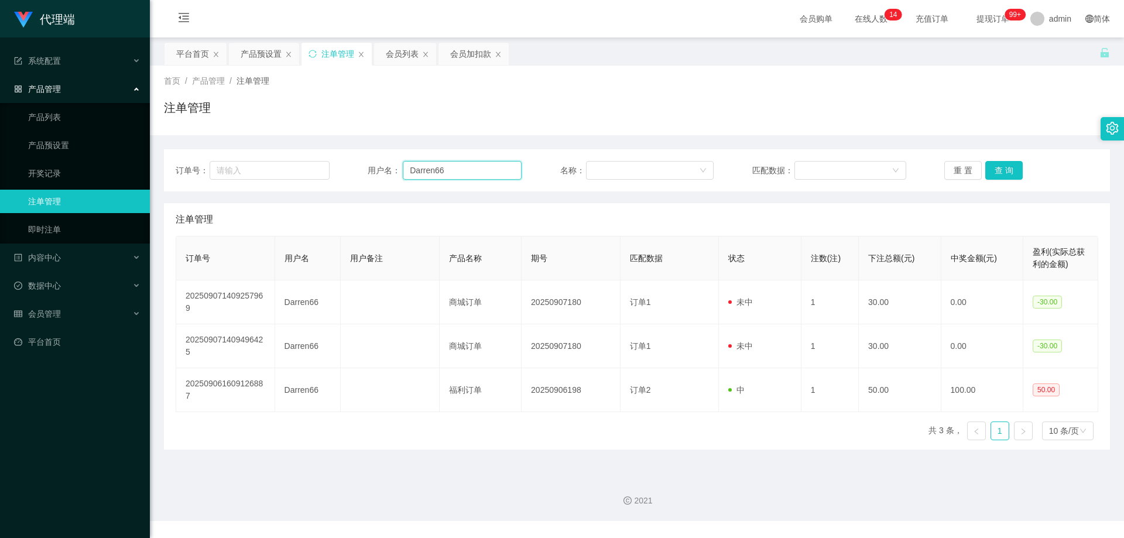
drag, startPoint x: 466, startPoint y: 172, endPoint x: 392, endPoint y: 165, distance: 73.5
click at [392, 165] on div "用户名： Darren66" at bounding box center [445, 170] width 154 height 19
click at [1006, 168] on button "查 询" at bounding box center [1004, 170] width 37 height 19
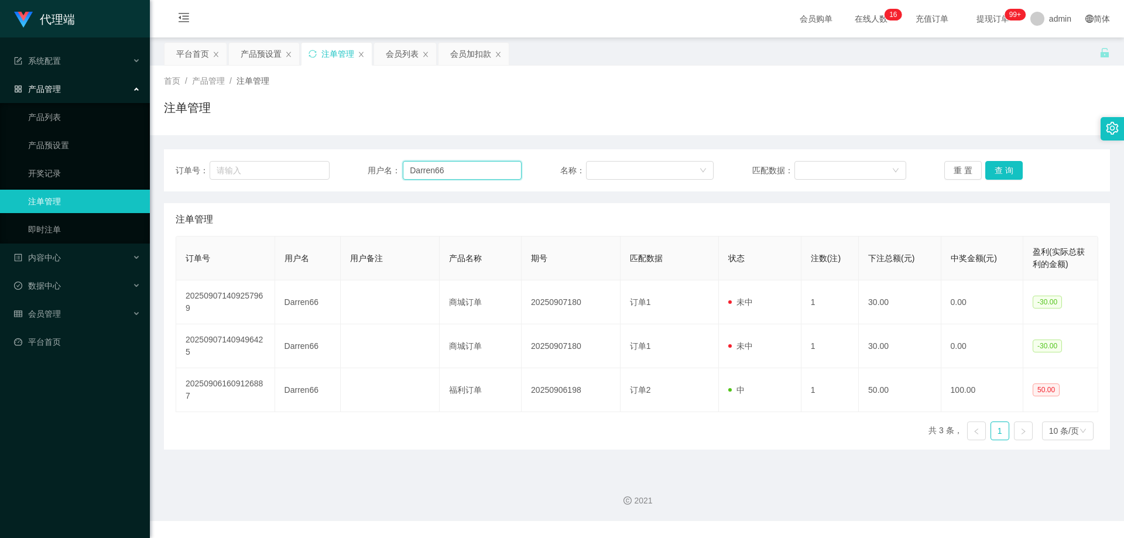
click at [463, 170] on input "Darren66" at bounding box center [462, 170] width 119 height 19
click at [989, 169] on button "查 询" at bounding box center [1004, 170] width 37 height 19
click at [989, 169] on button "查 询" at bounding box center [1011, 170] width 50 height 19
click at [989, 169] on div "重 置 查 询" at bounding box center [1022, 170] width 154 height 19
click at [989, 169] on button "查 询" at bounding box center [1004, 170] width 37 height 19
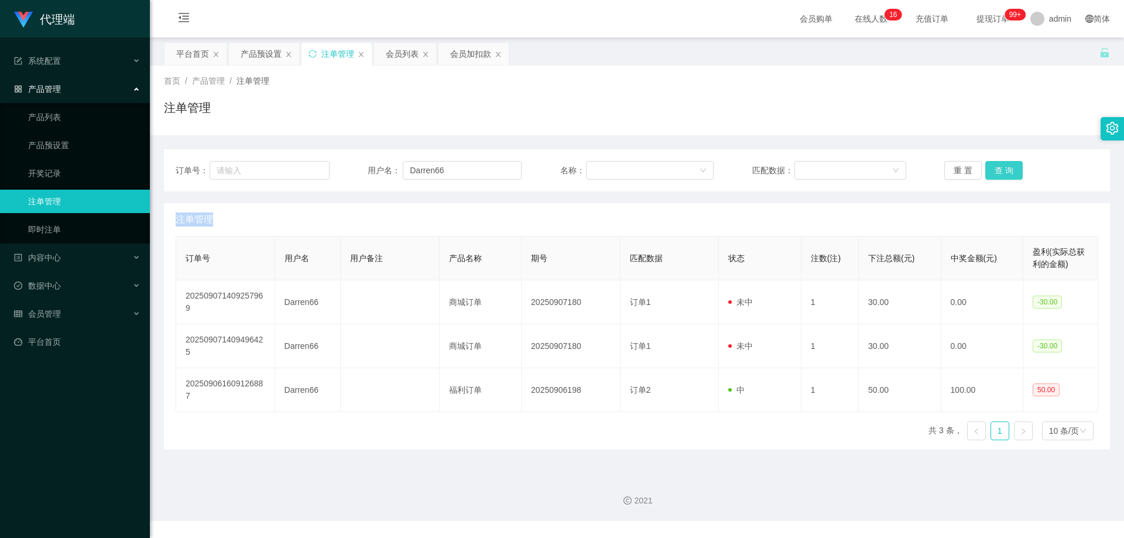
click at [989, 169] on div "重 置 查 询" at bounding box center [1022, 170] width 154 height 19
click at [989, 169] on button "查 询" at bounding box center [1004, 170] width 37 height 19
click at [989, 169] on div "重 置 查 询" at bounding box center [1022, 170] width 154 height 19
click at [989, 169] on button "查 询" at bounding box center [1004, 170] width 37 height 19
click at [1001, 166] on button "查 询" at bounding box center [1004, 170] width 37 height 19
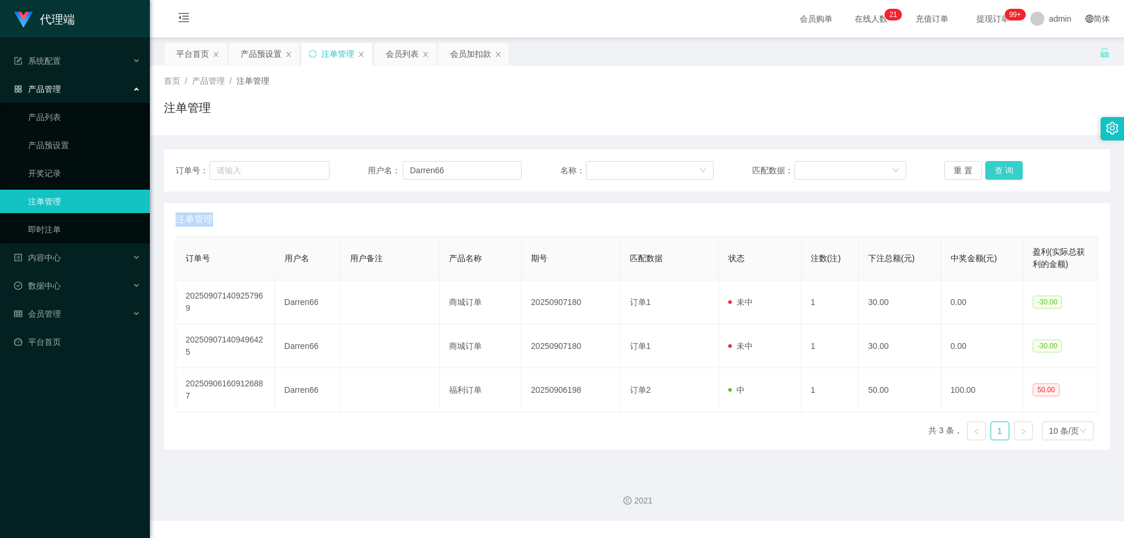
click at [1001, 166] on button "查 询" at bounding box center [1004, 170] width 37 height 19
click at [1001, 166] on div "重 置 查 询" at bounding box center [1022, 170] width 154 height 19
click at [1001, 166] on button "查 询" at bounding box center [1004, 170] width 37 height 19
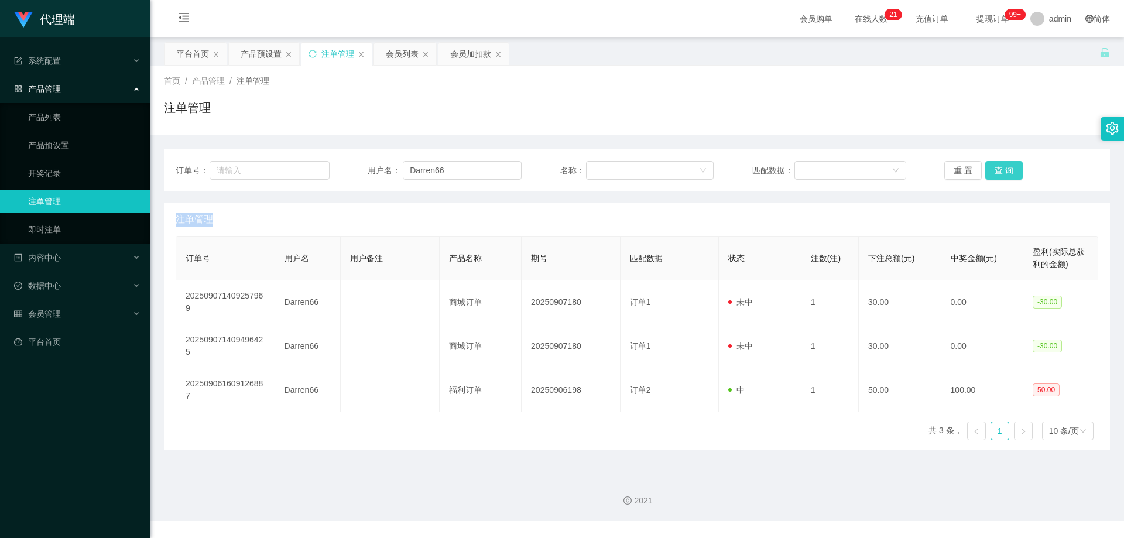
click at [1001, 166] on div "重 置 查 询" at bounding box center [1022, 170] width 154 height 19
click at [1001, 166] on button "查 询" at bounding box center [1004, 170] width 37 height 19
click at [1001, 166] on button "查 询" at bounding box center [1011, 170] width 50 height 19
click at [1001, 166] on div "重 置 查 询" at bounding box center [1022, 170] width 154 height 19
click at [1001, 166] on button "查 询" at bounding box center [1004, 170] width 37 height 19
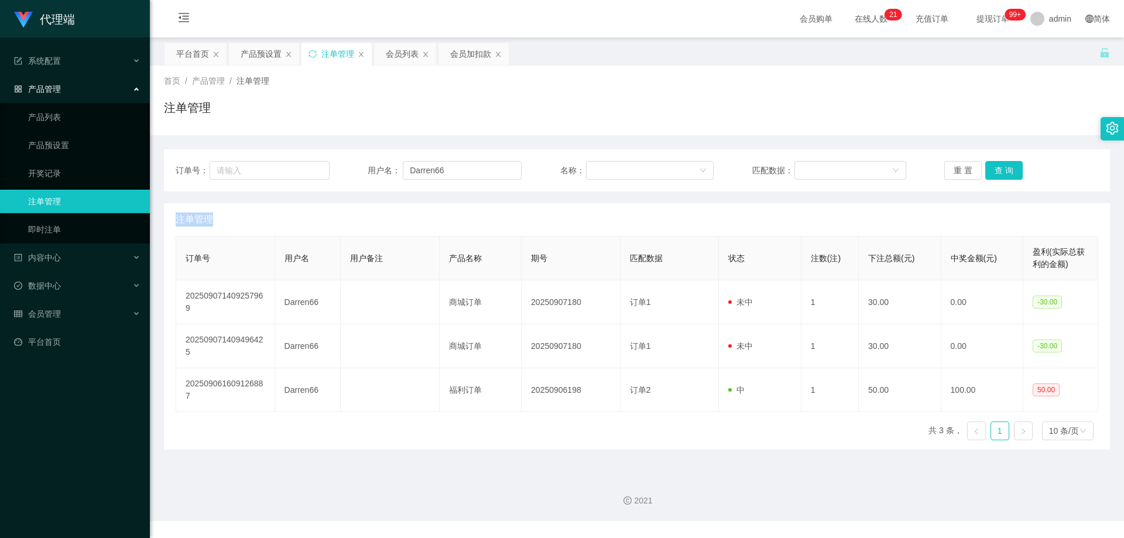
click at [1001, 166] on div "重 置 查 询" at bounding box center [1022, 170] width 154 height 19
click at [1001, 166] on button "查 询" at bounding box center [1004, 170] width 37 height 19
click at [1001, 166] on button "查 询" at bounding box center [1011, 170] width 50 height 19
click at [1001, 166] on div "重 置 查 询" at bounding box center [1022, 170] width 154 height 19
click at [1001, 166] on button "查 询" at bounding box center [1004, 170] width 37 height 19
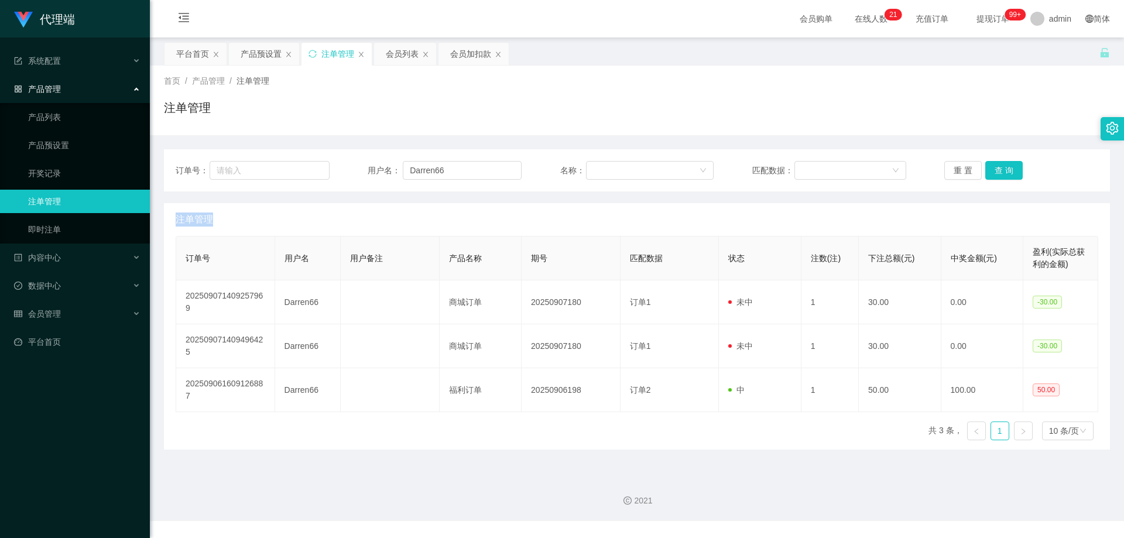
click at [1001, 166] on div "重 置 查 询" at bounding box center [1022, 170] width 154 height 19
click at [1001, 166] on button "查 询" at bounding box center [1004, 170] width 37 height 19
click at [1001, 166] on div "重 置 查 询" at bounding box center [1022, 170] width 154 height 19
click at [1001, 166] on button "查 询" at bounding box center [1011, 170] width 50 height 19
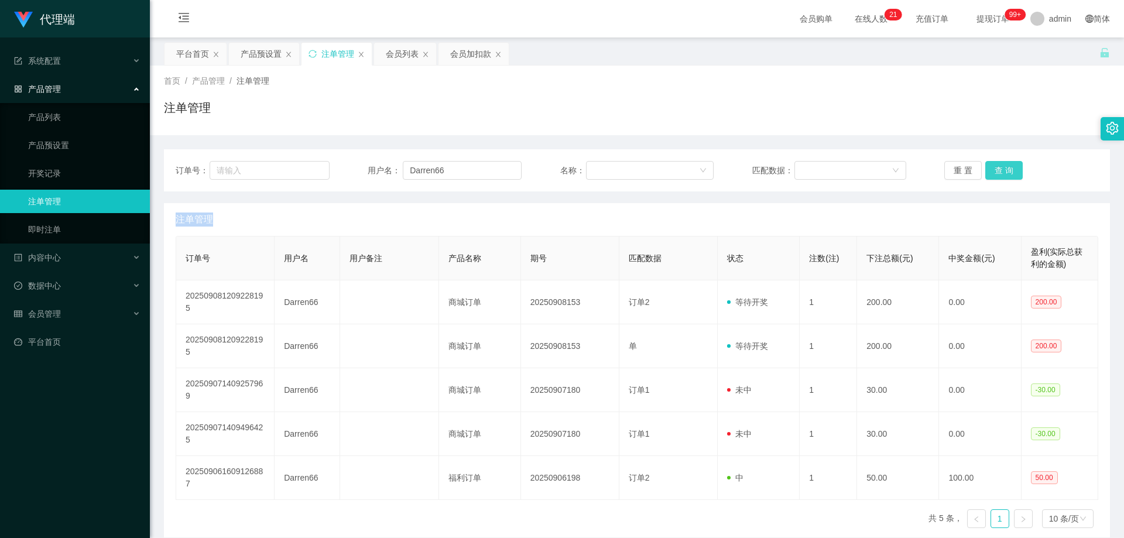
click at [1001, 166] on button "查 询" at bounding box center [1004, 170] width 37 height 19
click at [1001, 166] on div "重 置 查 询" at bounding box center [1022, 170] width 154 height 19
click at [1001, 166] on button "查 询" at bounding box center [1004, 170] width 37 height 19
click at [1001, 166] on div "重 置 查 询" at bounding box center [1022, 170] width 154 height 19
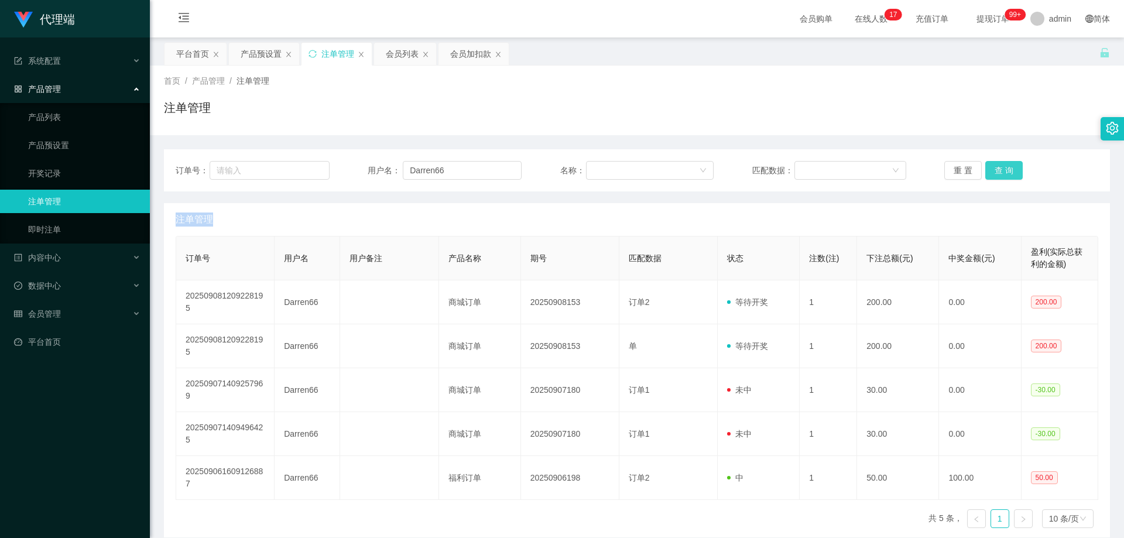
click at [1001, 166] on button "查 询" at bounding box center [1004, 170] width 37 height 19
click at [1001, 166] on div "重 置 查 询" at bounding box center [1022, 170] width 154 height 19
click at [1001, 166] on button "查 询" at bounding box center [1004, 170] width 37 height 19
click at [1001, 166] on div "重 置 查 询" at bounding box center [1022, 170] width 154 height 19
click at [1001, 166] on button "查 询" at bounding box center [1004, 170] width 37 height 19
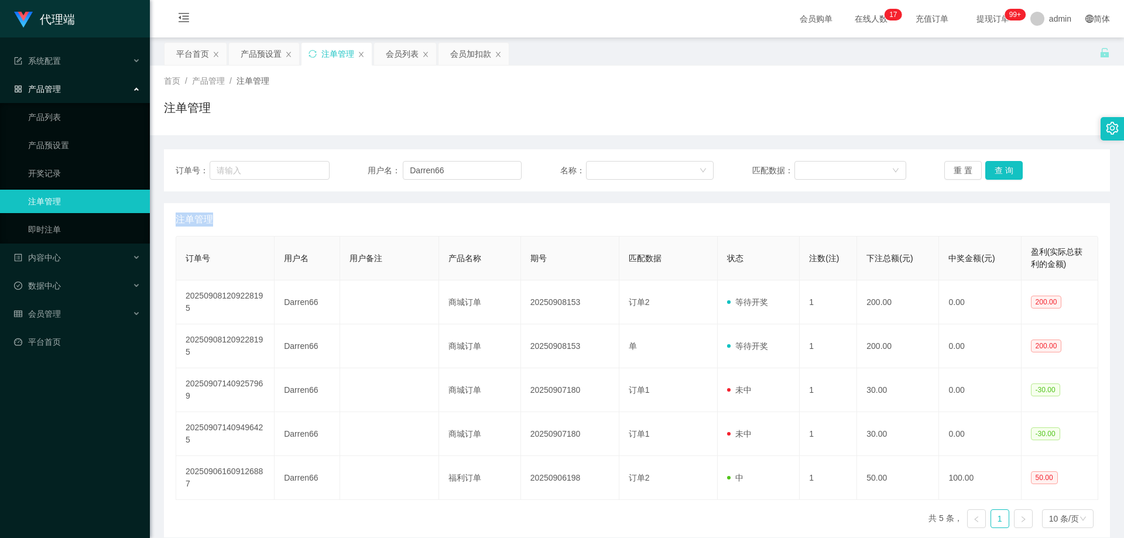
click at [1001, 166] on div "重 置 查 询" at bounding box center [1022, 170] width 154 height 19
click at [1001, 166] on button "查 询" at bounding box center [1004, 170] width 37 height 19
click at [1001, 166] on div "重 置 查 询" at bounding box center [1022, 170] width 154 height 19
click at [1001, 166] on button "查 询" at bounding box center [1004, 170] width 37 height 19
click at [1001, 166] on button "查 询" at bounding box center [1011, 170] width 50 height 19
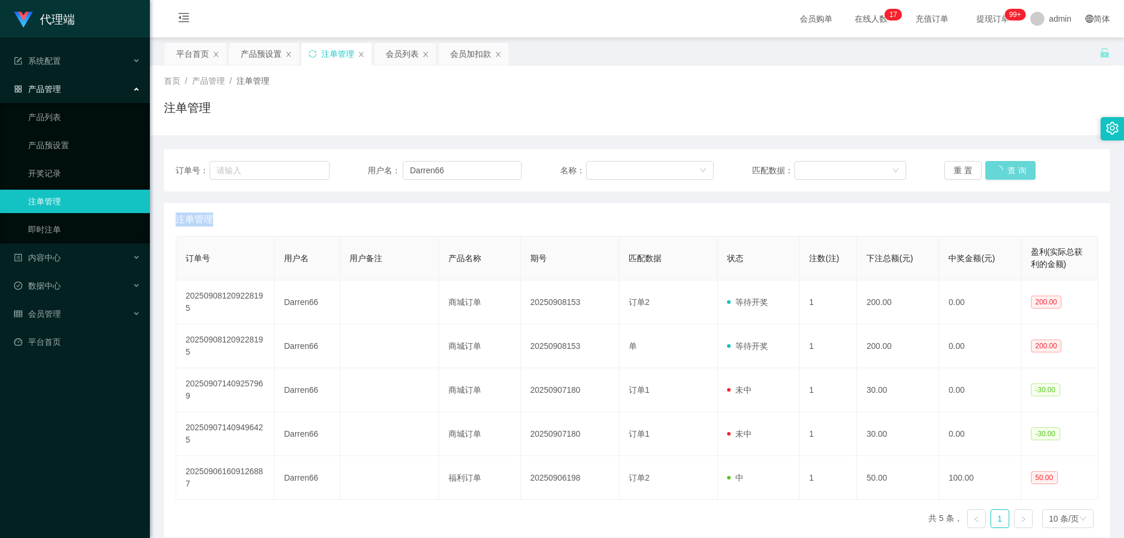
click at [1001, 166] on div "重 置 查 询" at bounding box center [1022, 170] width 154 height 19
click at [1001, 166] on button "查 询" at bounding box center [1004, 170] width 37 height 19
click at [1001, 166] on div "重 置 查 询" at bounding box center [1022, 170] width 154 height 19
click at [1001, 166] on button "查 询" at bounding box center [1004, 170] width 37 height 19
click at [1001, 166] on div "重 置 查 询" at bounding box center [1022, 170] width 154 height 19
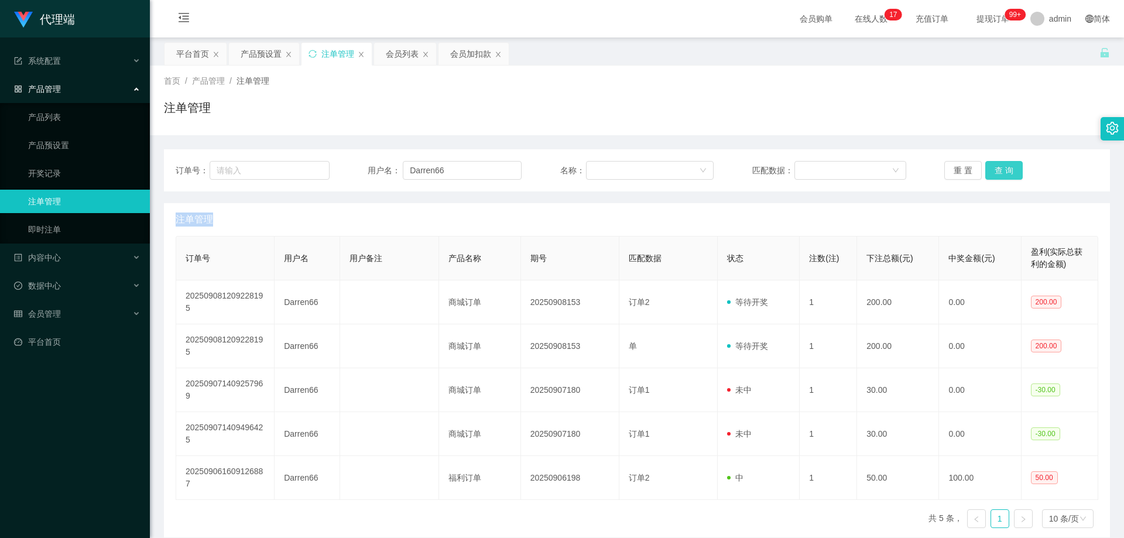
click at [1001, 166] on button "查 询" at bounding box center [1004, 170] width 37 height 19
click at [1001, 166] on div "重 置 查 询" at bounding box center [1022, 170] width 154 height 19
click at [1001, 166] on button "查 询" at bounding box center [1011, 170] width 50 height 19
click at [1001, 166] on div "重 置 查 询" at bounding box center [1022, 170] width 154 height 19
click at [1001, 166] on button "查 询" at bounding box center [1004, 170] width 37 height 19
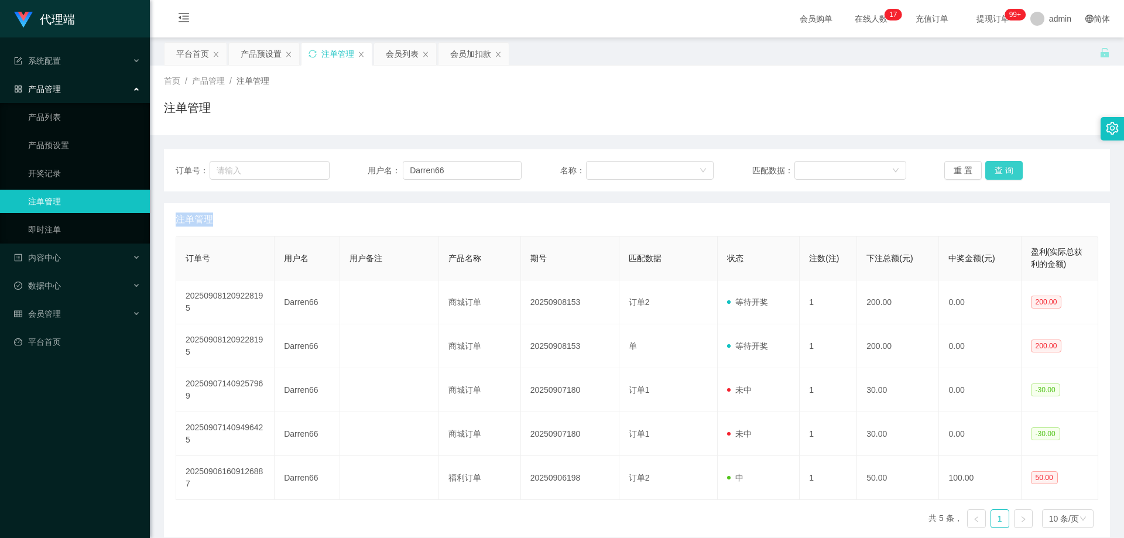
click at [1001, 166] on div "重 置 查 询" at bounding box center [1022, 170] width 154 height 19
click at [1001, 166] on button "查 询" at bounding box center [1004, 170] width 37 height 19
click at [1001, 166] on div "重 置 查 询" at bounding box center [1022, 170] width 154 height 19
click at [1001, 166] on button "查 询" at bounding box center [1011, 170] width 50 height 19
click at [1001, 166] on div "重 置 查 询" at bounding box center [1022, 170] width 154 height 19
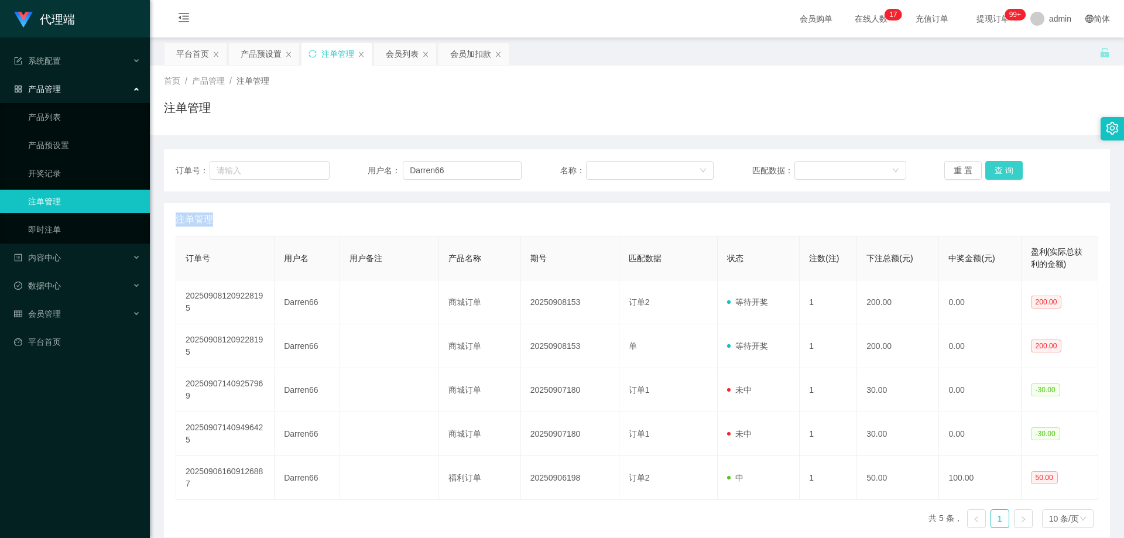
click at [1005, 167] on button "查 询" at bounding box center [1004, 170] width 37 height 19
click at [1017, 184] on div "订单号： 用户名： Darren66 名称： 匹配数据： 重 置 查 询" at bounding box center [637, 170] width 946 height 42
drag, startPoint x: 1018, startPoint y: 188, endPoint x: 1013, endPoint y: 183, distance: 7.1
click at [1015, 187] on div "订单号： 用户名： Darren66 名称： 匹配数据： 重 置 查 询" at bounding box center [637, 170] width 946 height 42
click at [997, 169] on button "查 询" at bounding box center [1004, 170] width 37 height 19
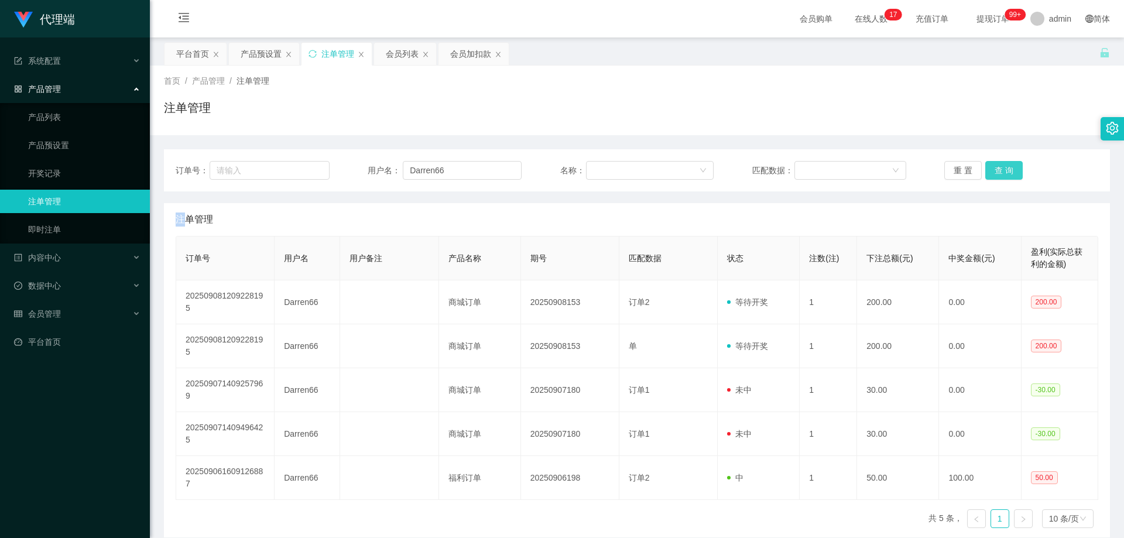
click at [997, 169] on div "重 置 查 询" at bounding box center [1022, 170] width 154 height 19
click at [997, 169] on button "查 询" at bounding box center [1004, 170] width 37 height 19
click at [996, 169] on button "查 询" at bounding box center [1011, 170] width 50 height 19
click at [996, 169] on div "重 置 查 询" at bounding box center [1022, 170] width 154 height 19
click at [996, 169] on button "查 询" at bounding box center [1004, 170] width 37 height 19
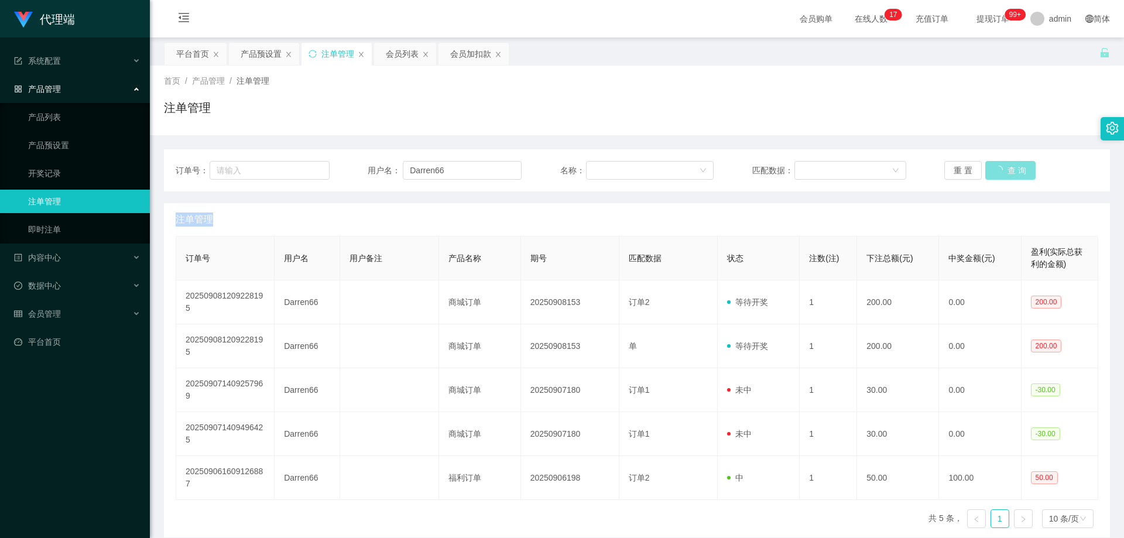
click at [998, 167] on button "查 询" at bounding box center [1011, 170] width 50 height 19
drag, startPoint x: 466, startPoint y: 166, endPoint x: 406, endPoint y: 169, distance: 60.4
click at [406, 169] on input "Darren66" at bounding box center [462, 170] width 119 height 19
click at [396, 57] on div "会员列表" at bounding box center [402, 54] width 33 height 22
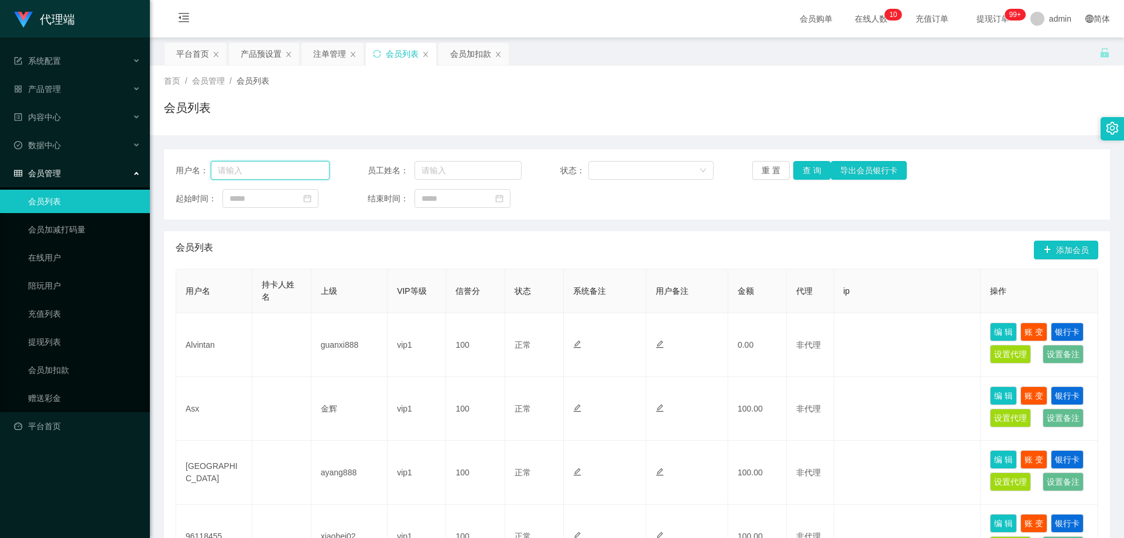
drag, startPoint x: 322, startPoint y: 165, endPoint x: 338, endPoint y: 165, distance: 16.4
click at [322, 165] on input "text" at bounding box center [270, 170] width 119 height 19
paste input "Darren66"
type input "Darren66"
click at [802, 167] on button "查 询" at bounding box center [812, 170] width 37 height 19
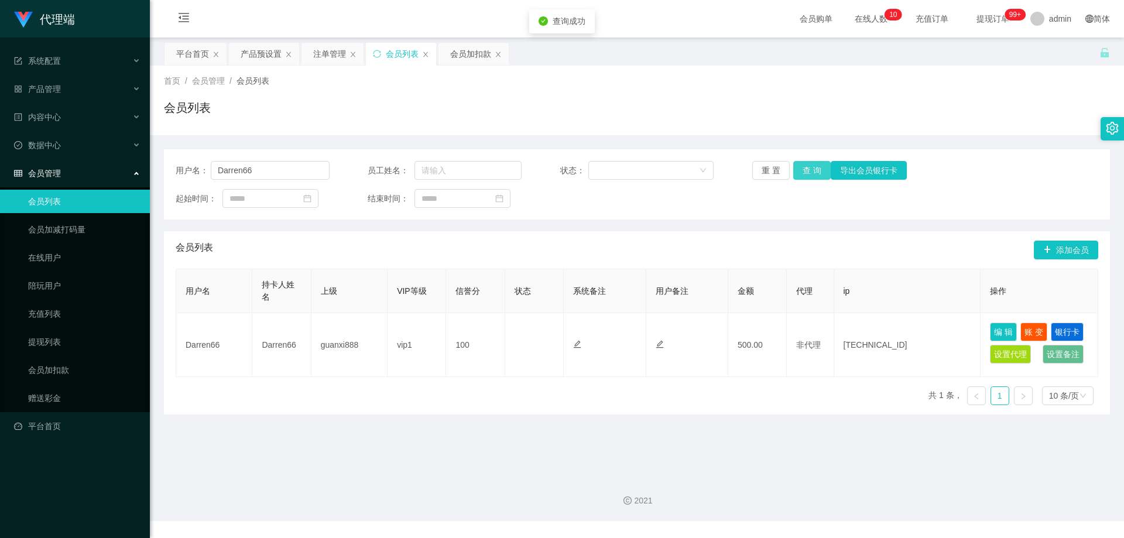
click at [802, 167] on button "查 询" at bounding box center [812, 170] width 37 height 19
click at [814, 170] on button "查 询" at bounding box center [812, 170] width 37 height 19
click at [809, 170] on button "查 询" at bounding box center [812, 170] width 37 height 19
click at [322, 54] on div "注单管理" at bounding box center [329, 54] width 33 height 22
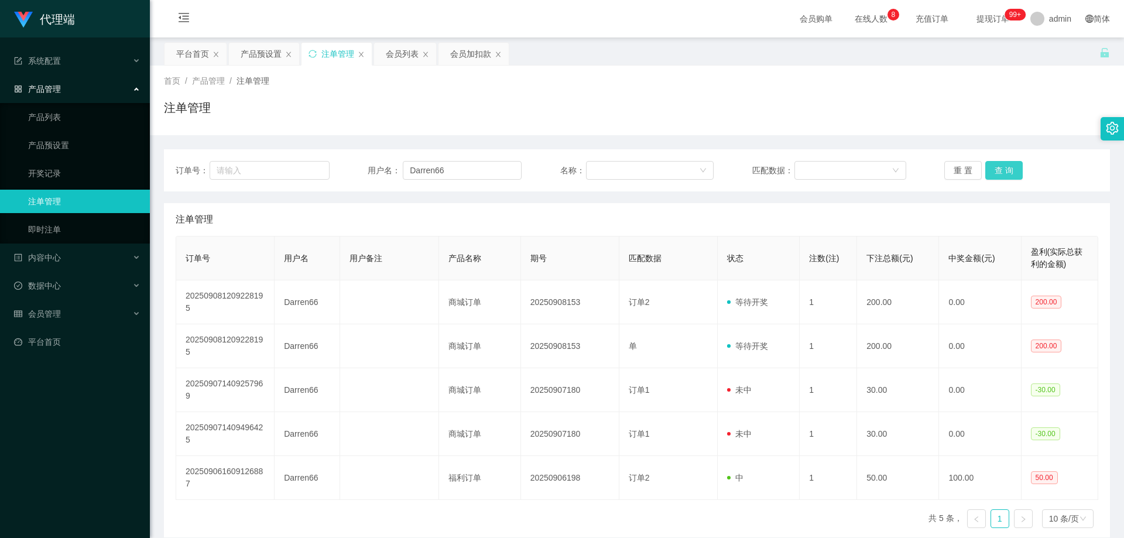
click at [1007, 172] on button "查 询" at bounding box center [1004, 170] width 37 height 19
click at [471, 53] on div "会员加扣款" at bounding box center [470, 54] width 41 height 22
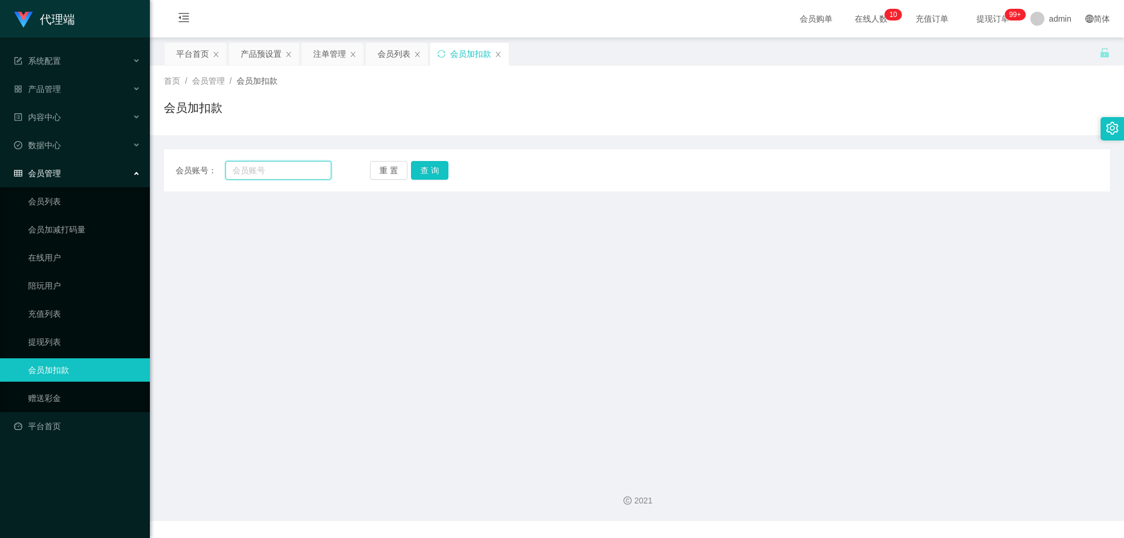
click at [273, 173] on input "text" at bounding box center [278, 170] width 106 height 19
paste input "Darren66"
type input "Darren66"
click at [428, 174] on button "查 询" at bounding box center [429, 170] width 37 height 19
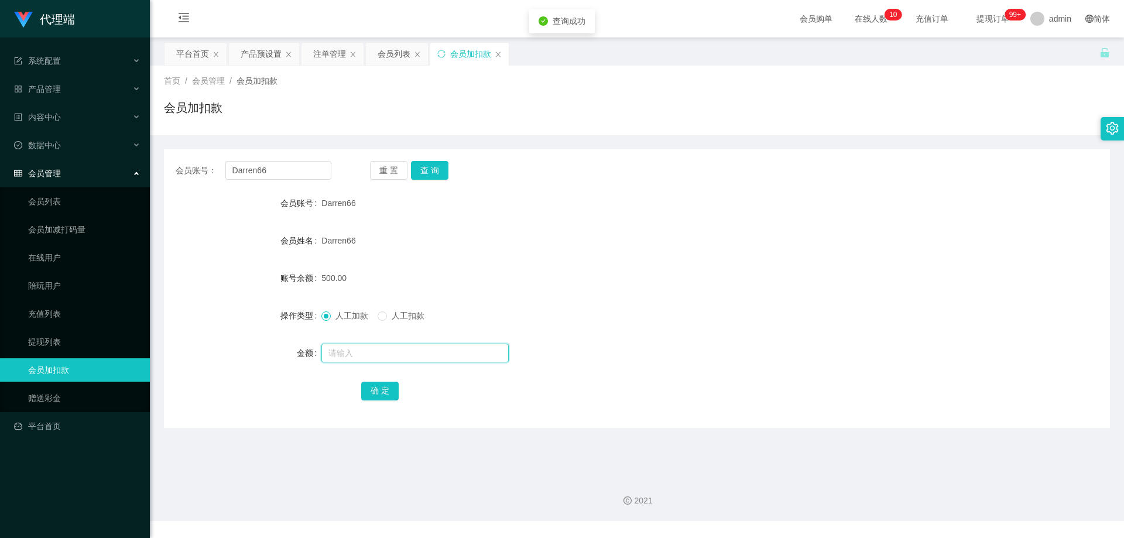
click at [353, 356] on input "text" at bounding box center [415, 353] width 187 height 19
type input "200"
click at [378, 393] on button "确 定" at bounding box center [379, 391] width 37 height 19
click at [533, 276] on div "700.00" at bounding box center [598, 277] width 552 height 23
drag, startPoint x: 283, startPoint y: 172, endPoint x: 213, endPoint y: 172, distance: 69.7
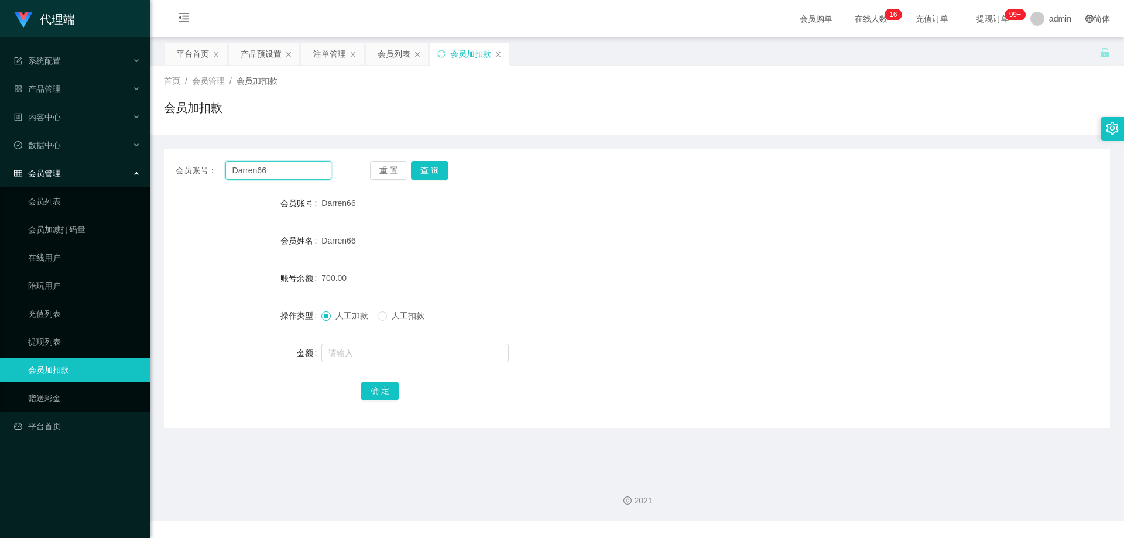
click at [213, 172] on div "会员账号： Darren66" at bounding box center [254, 170] width 156 height 19
click at [402, 59] on div "会员列表" at bounding box center [394, 54] width 33 height 22
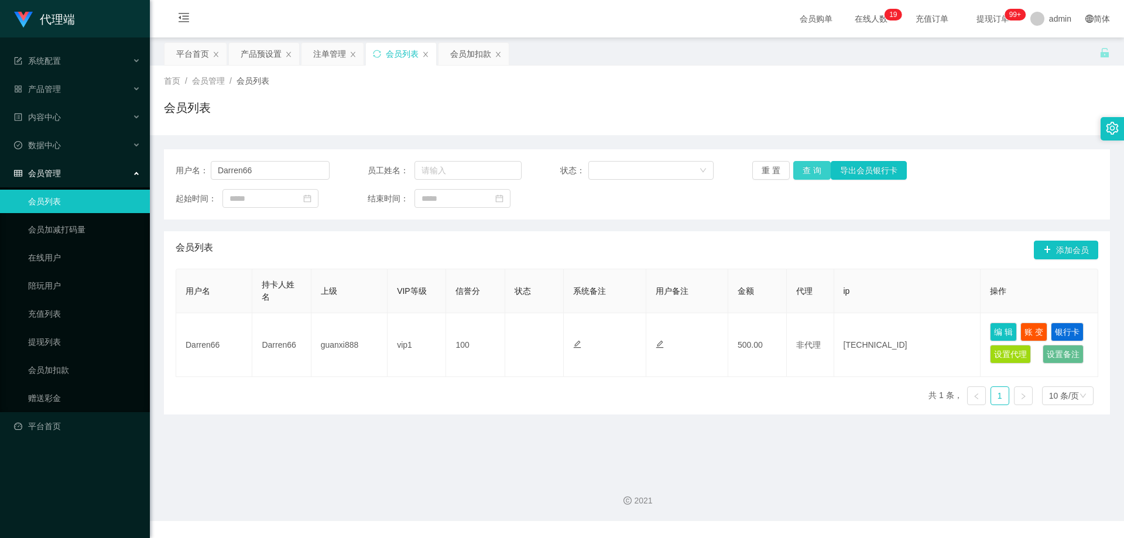
click at [808, 173] on button "查 询" at bounding box center [812, 170] width 37 height 19
click at [808, 171] on button "查 询" at bounding box center [812, 170] width 37 height 19
